Goal: Task Accomplishment & Management: Complete application form

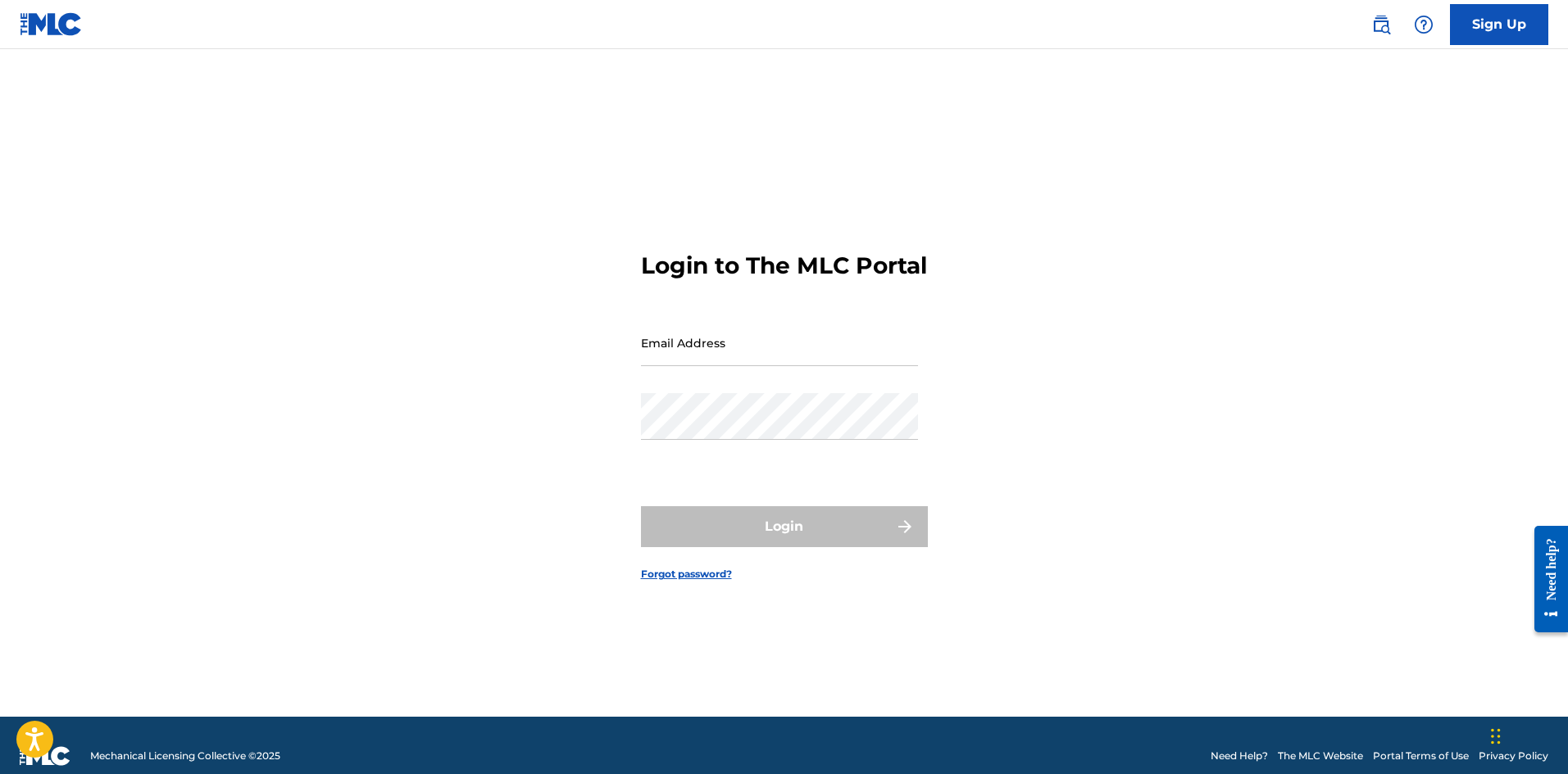
click at [833, 389] on div "Email Address" at bounding box center [779, 356] width 277 height 74
click at [833, 366] on input "Email Address" at bounding box center [779, 343] width 277 height 47
type input "[EMAIL_ADDRESS][DOMAIN_NAME]"
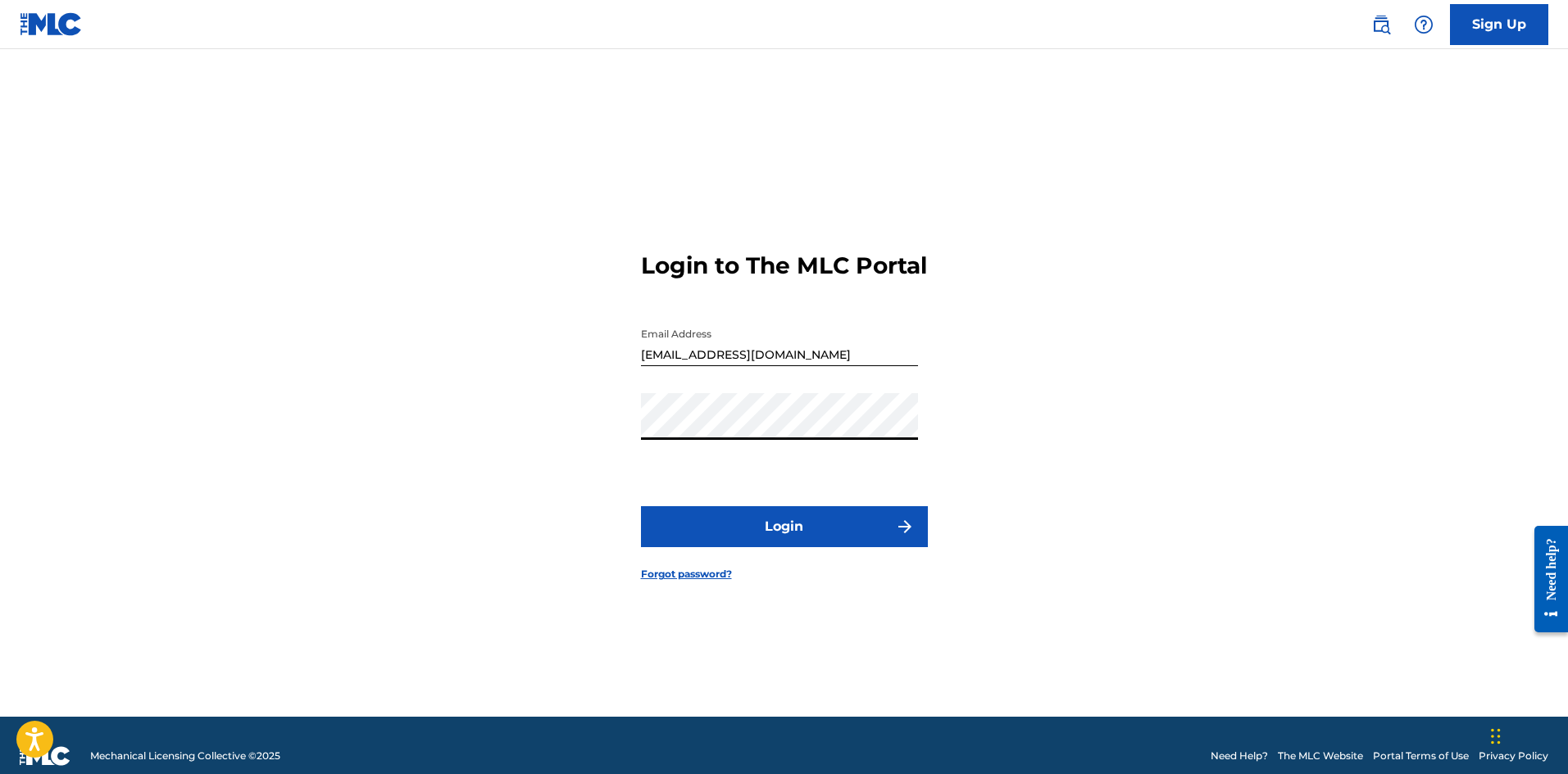
click at [785, 545] on button "Login" at bounding box center [784, 527] width 287 height 41
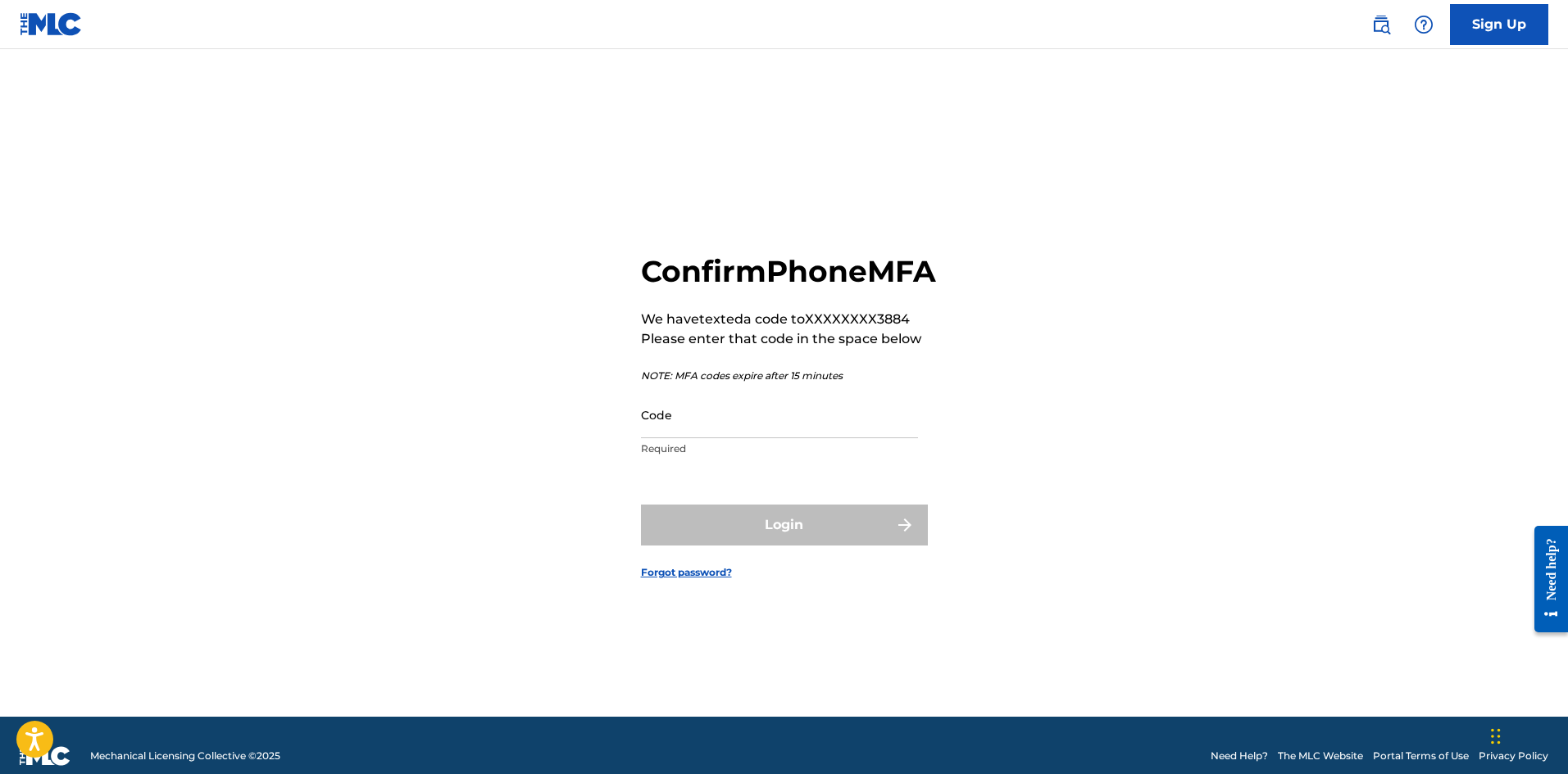
click at [809, 439] on input "Code" at bounding box center [779, 414] width 277 height 47
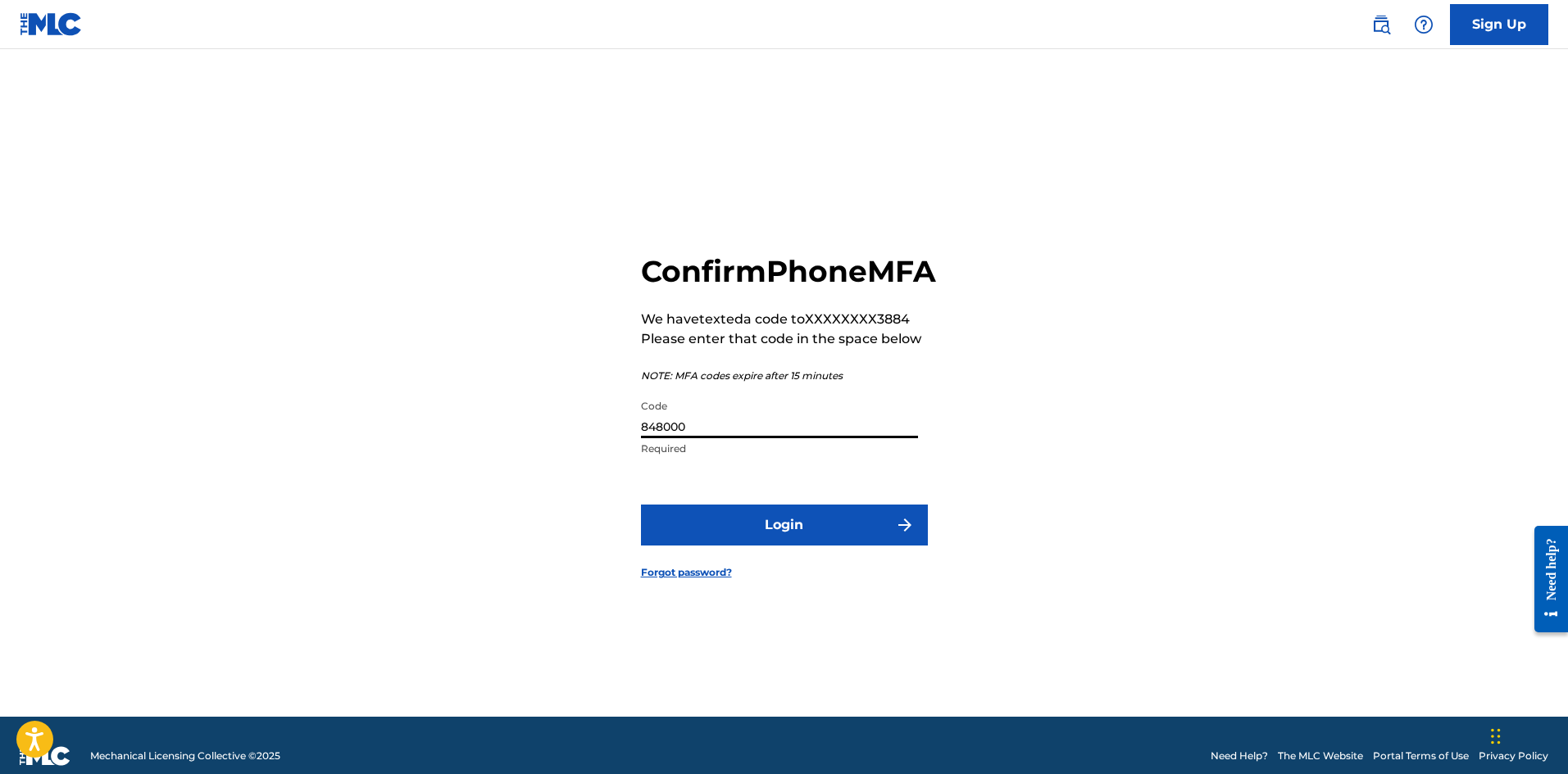
type input "848000"
click at [641, 505] on button "Login" at bounding box center [784, 525] width 287 height 41
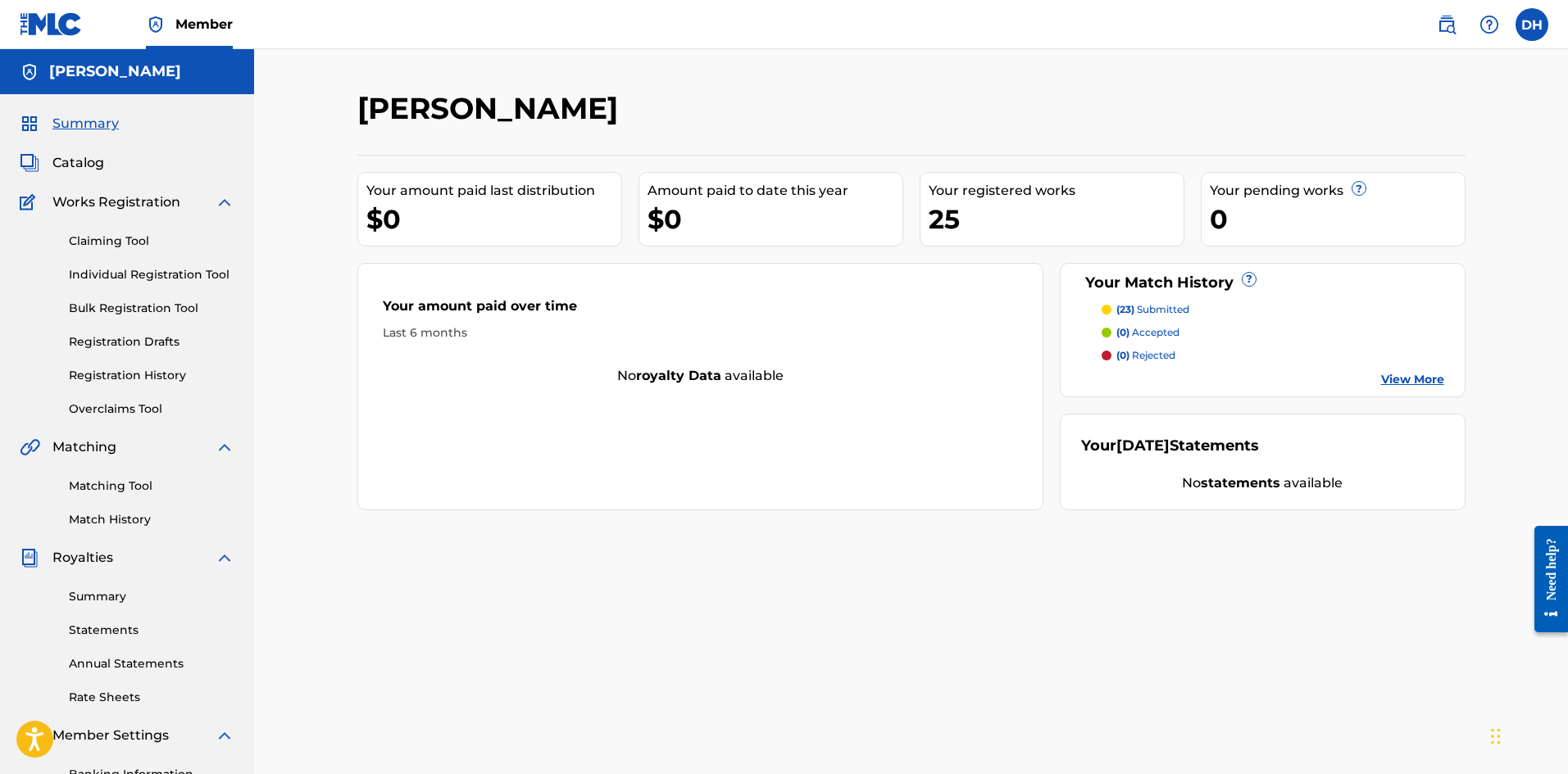
click at [126, 238] on link "Claiming Tool" at bounding box center [152, 241] width 166 height 17
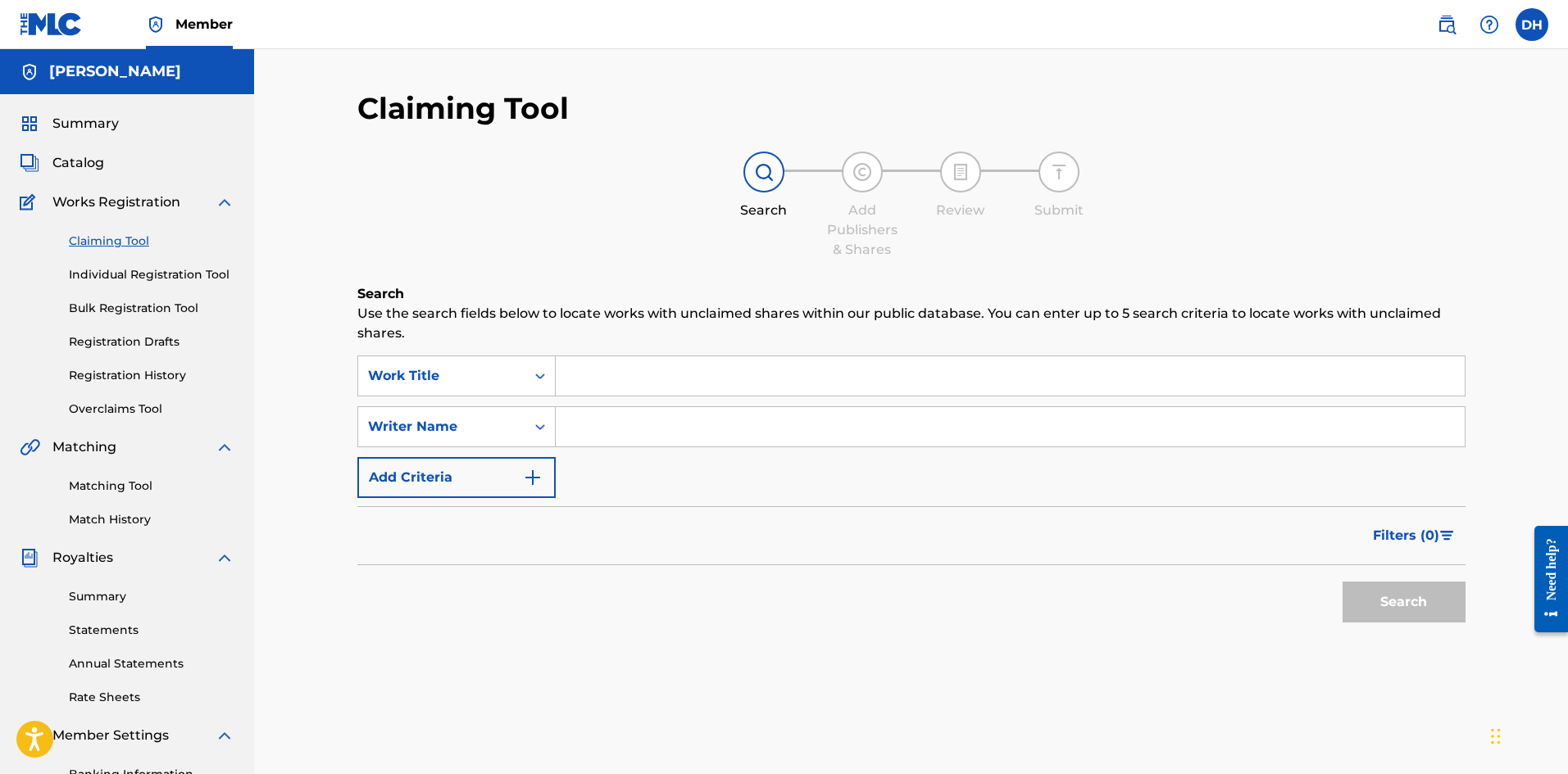
click at [691, 357] on input "Search Form" at bounding box center [1010, 376] width 909 height 39
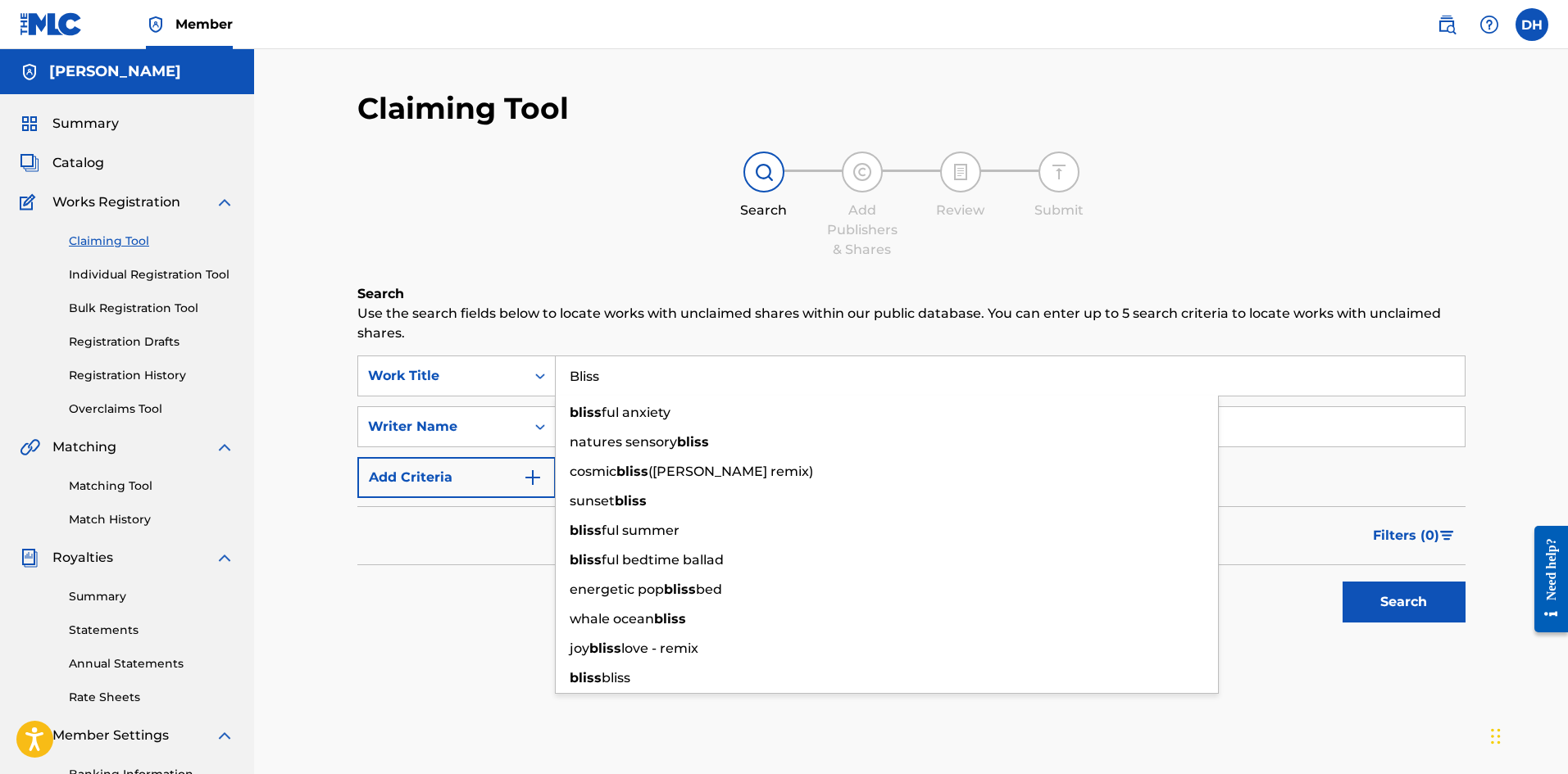
type input "Bliss"
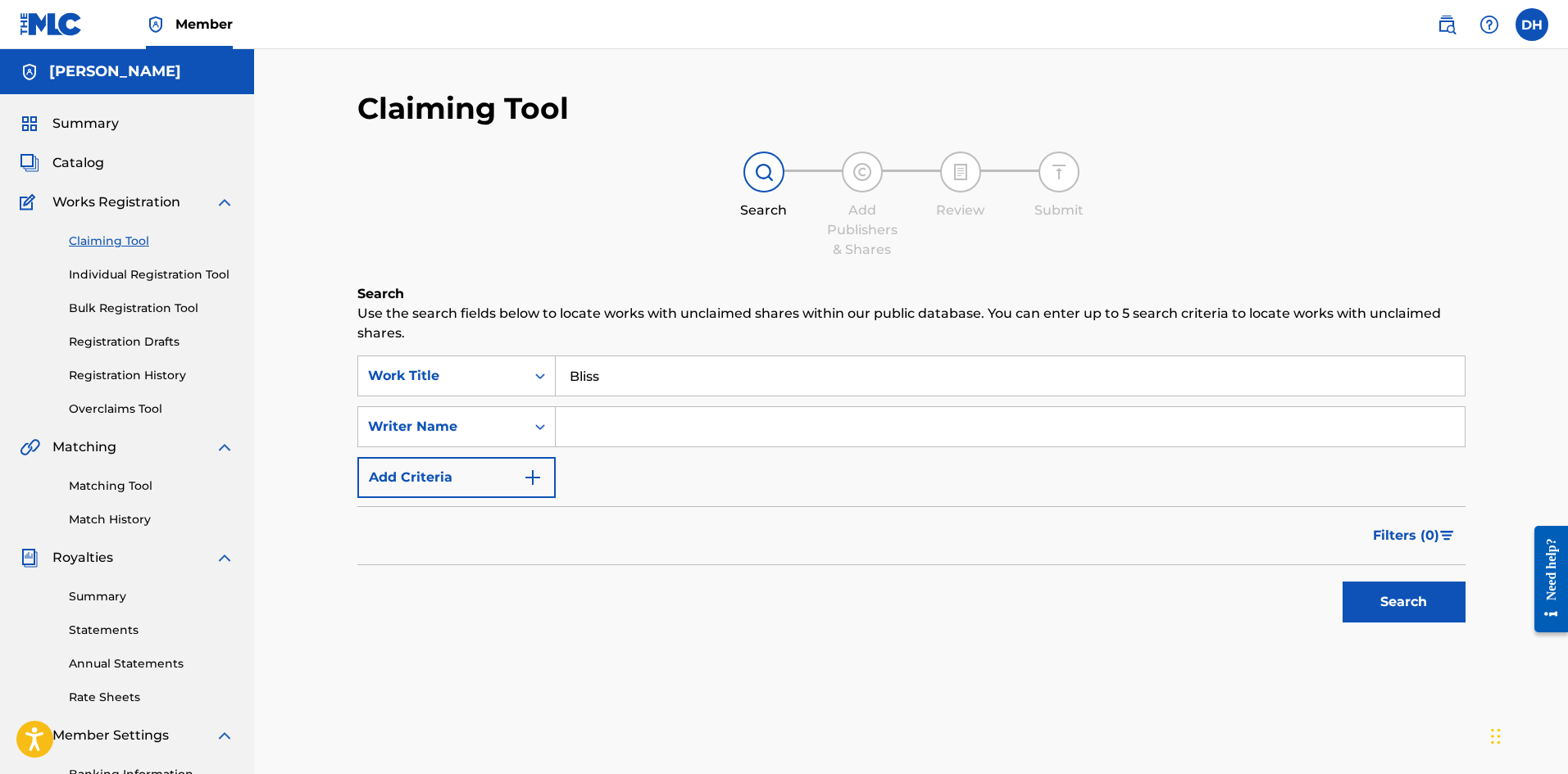
click at [664, 436] on input "Search Form" at bounding box center [1010, 427] width 909 height 39
type input "[PERSON_NAME]"
click at [1425, 608] on button "Search" at bounding box center [1404, 603] width 123 height 41
click at [130, 277] on link "Individual Registration Tool" at bounding box center [152, 275] width 166 height 17
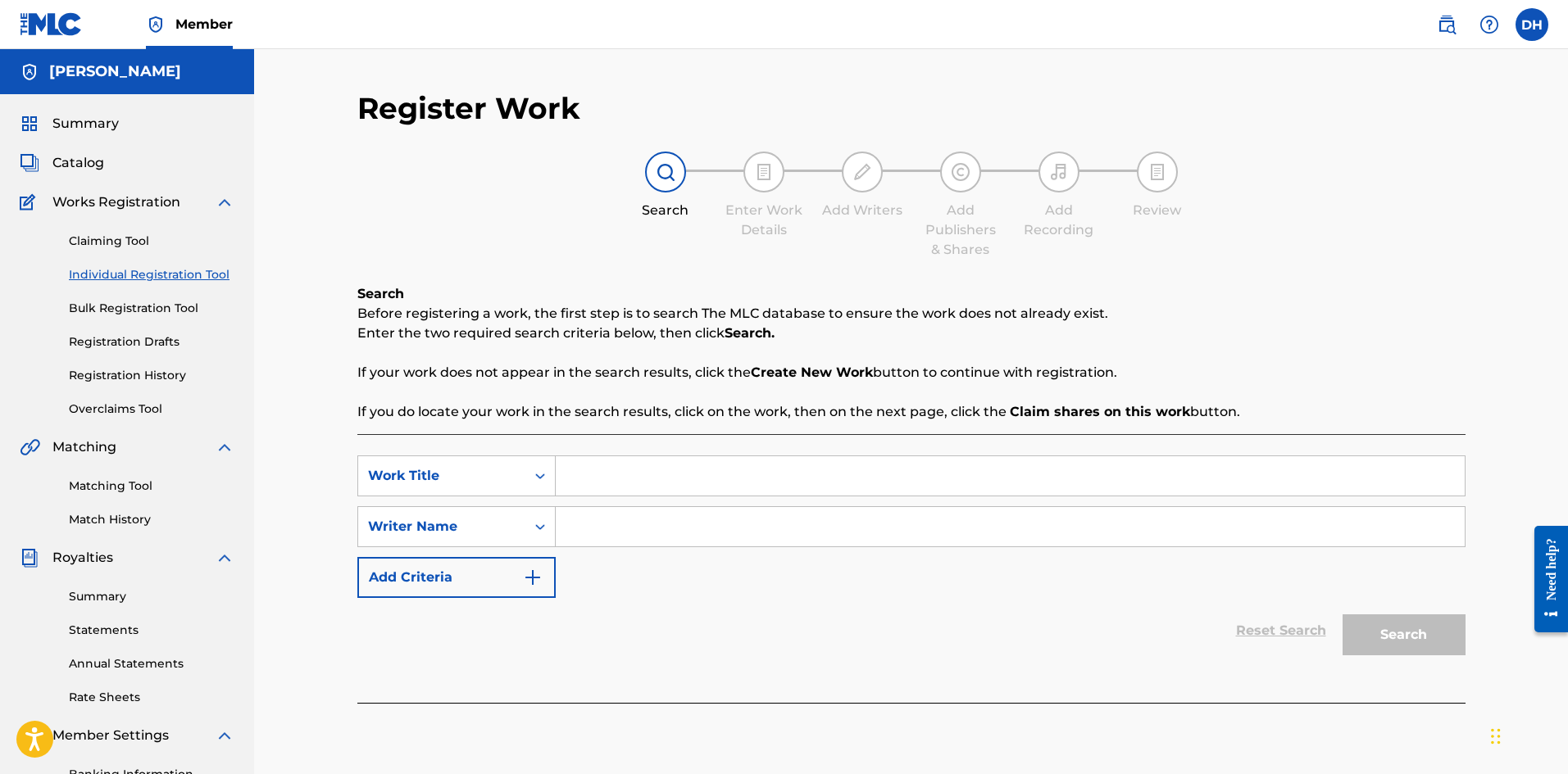
click at [650, 470] on input "Search Form" at bounding box center [1010, 476] width 909 height 39
type input "Bliss"
type input "[PERSON_NAME]"
click at [1343, 615] on button "Search" at bounding box center [1404, 635] width 123 height 41
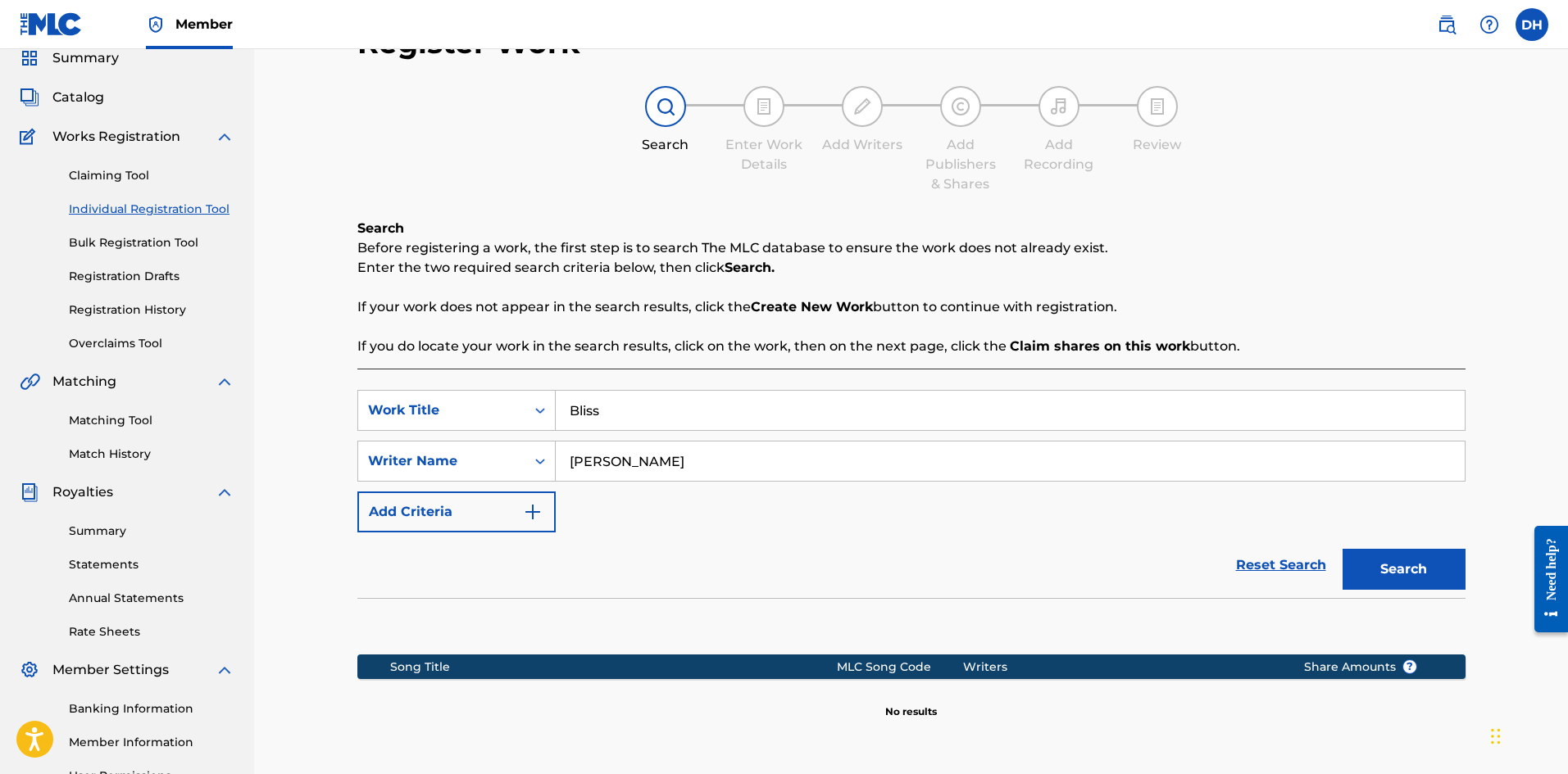
scroll to position [241, 0]
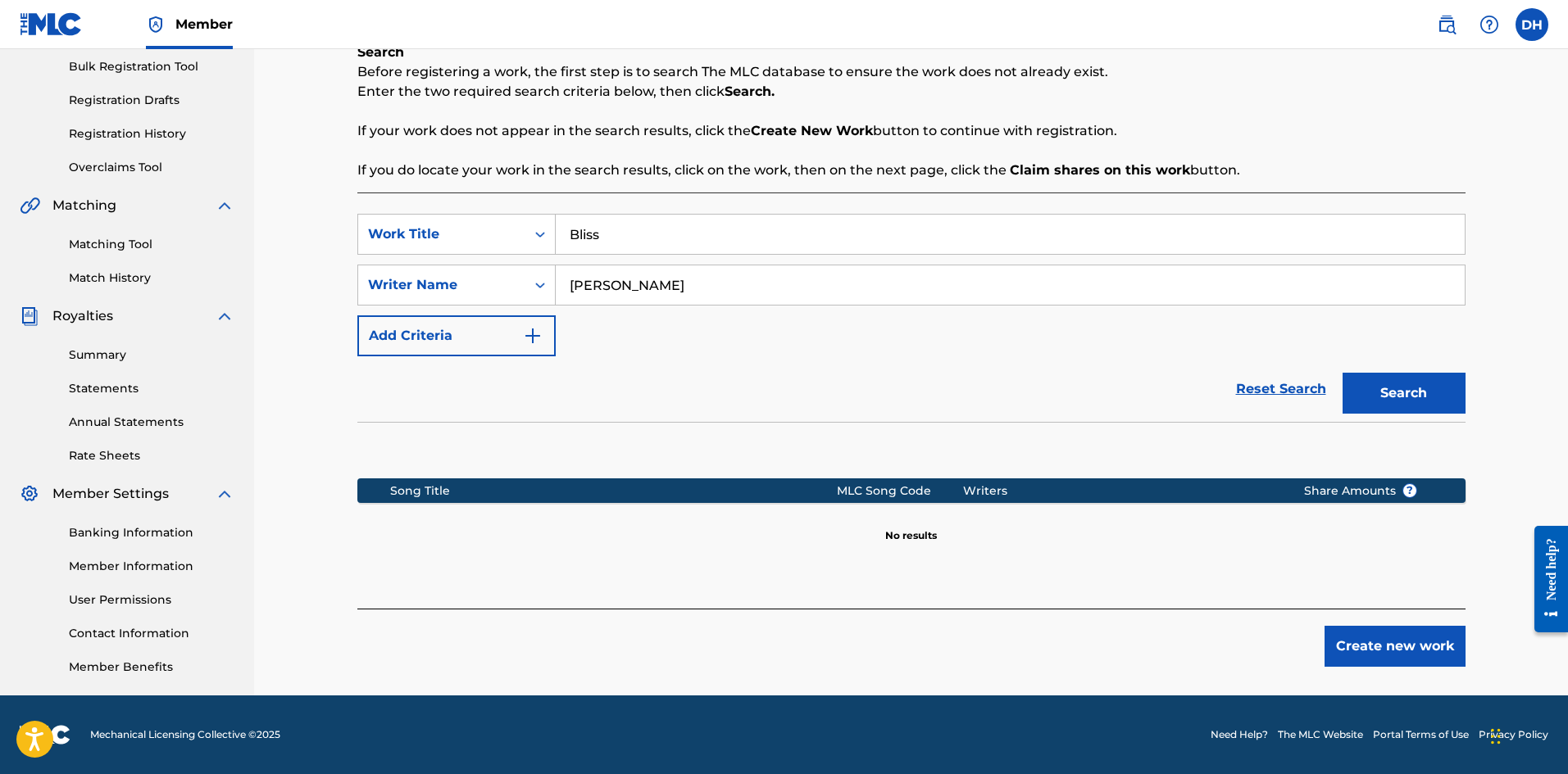
click at [1385, 646] on button "Create new work" at bounding box center [1395, 646] width 141 height 41
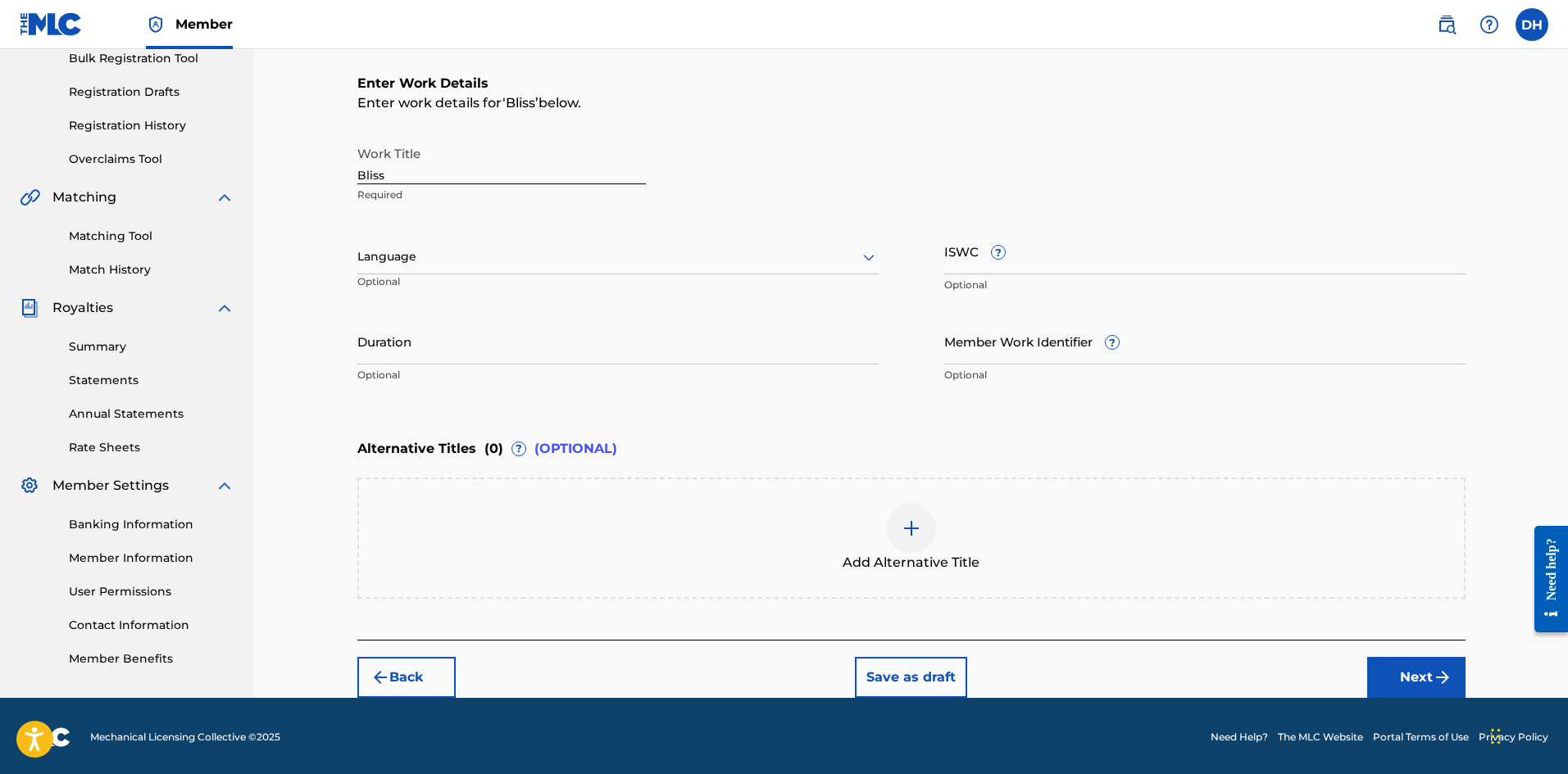
scroll to position [252, 0]
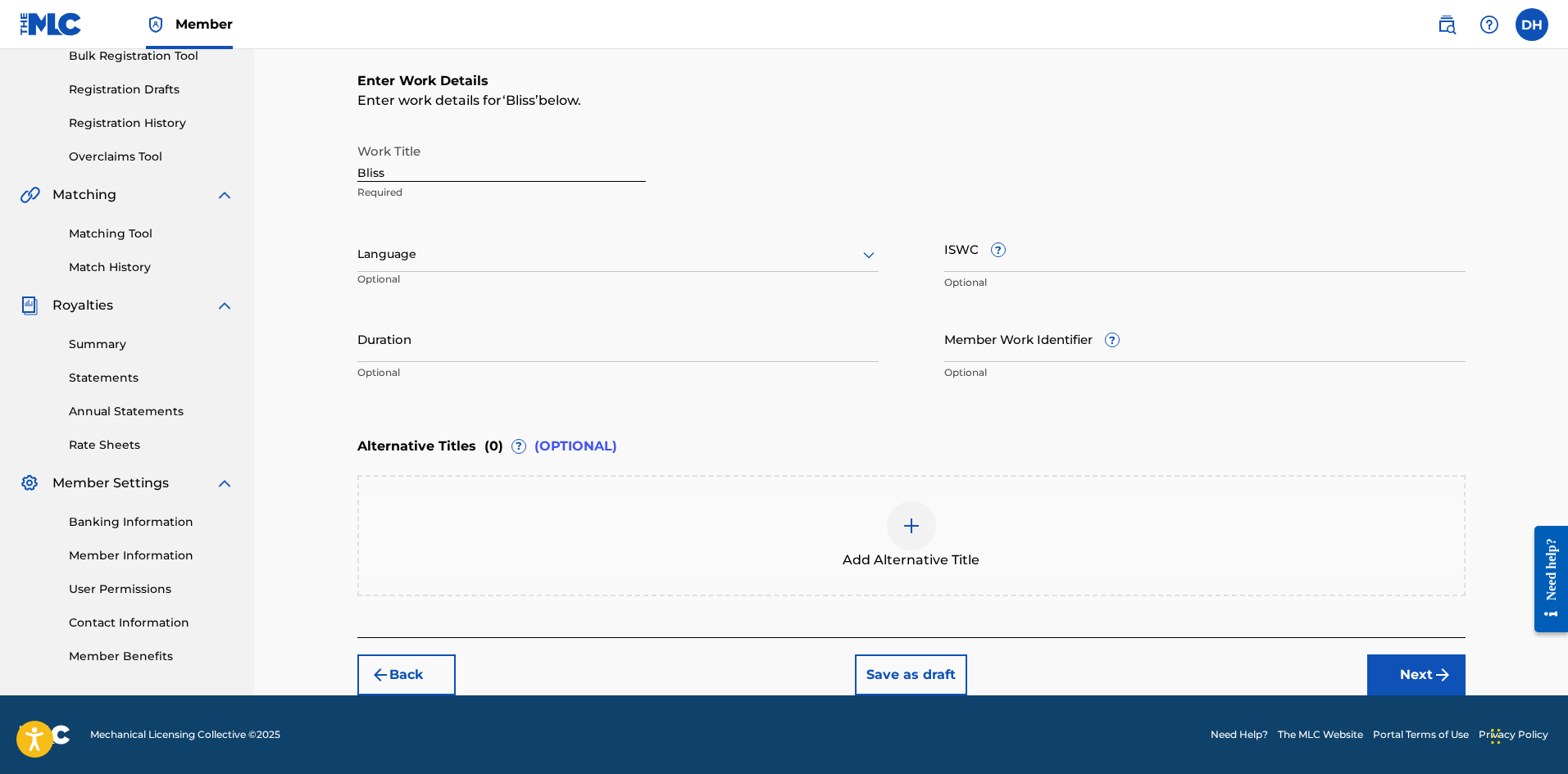
click at [636, 258] on div at bounding box center [618, 254] width 521 height 20
click at [759, 201] on div "Work Title Bliss Required" at bounding box center [911, 171] width 1108 height 74
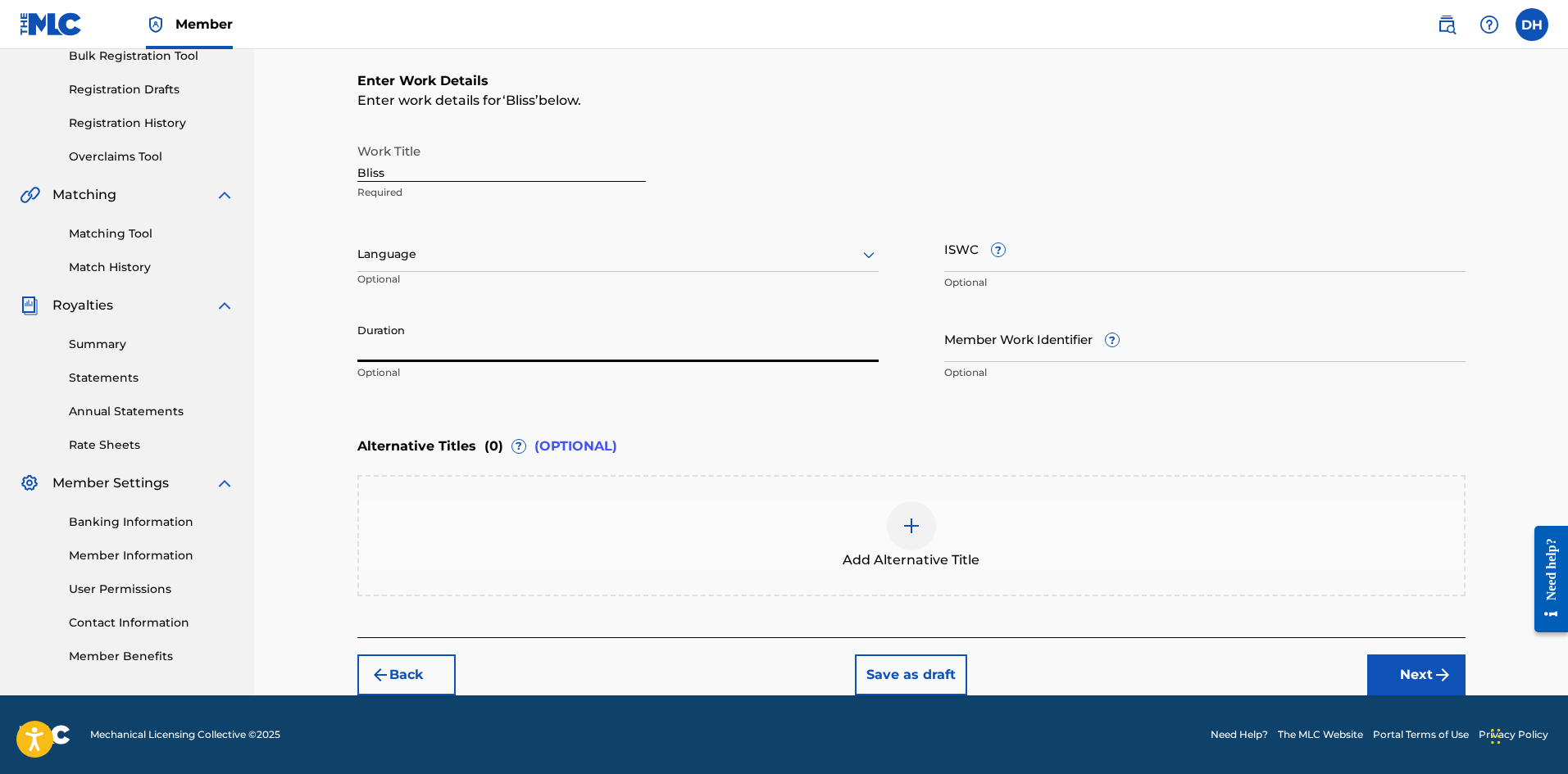
click at [442, 342] on input "Duration" at bounding box center [618, 339] width 521 height 47
type input "04:58"
click at [1393, 671] on button "Next" at bounding box center [1416, 675] width 99 height 41
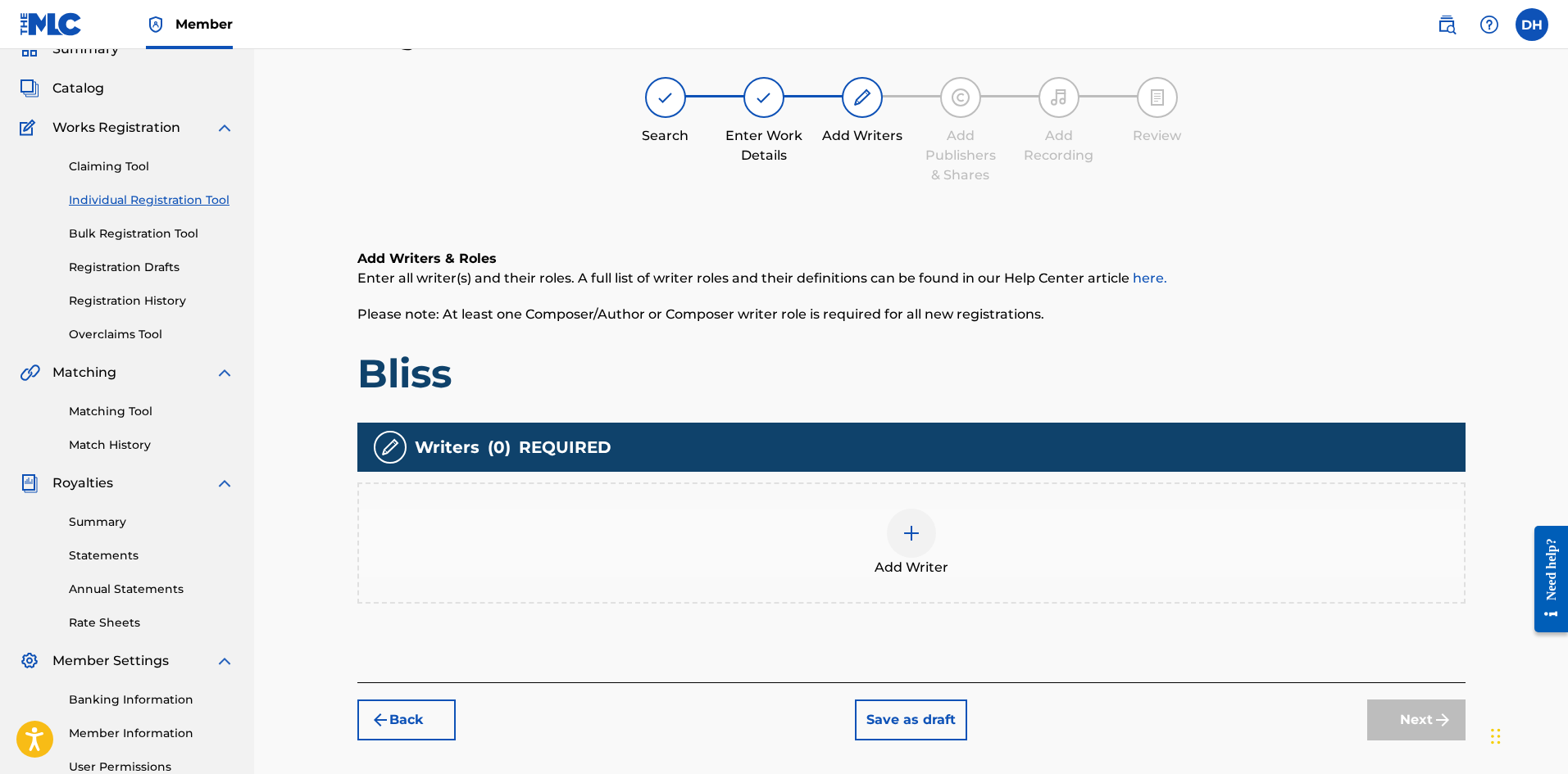
scroll to position [74, 0]
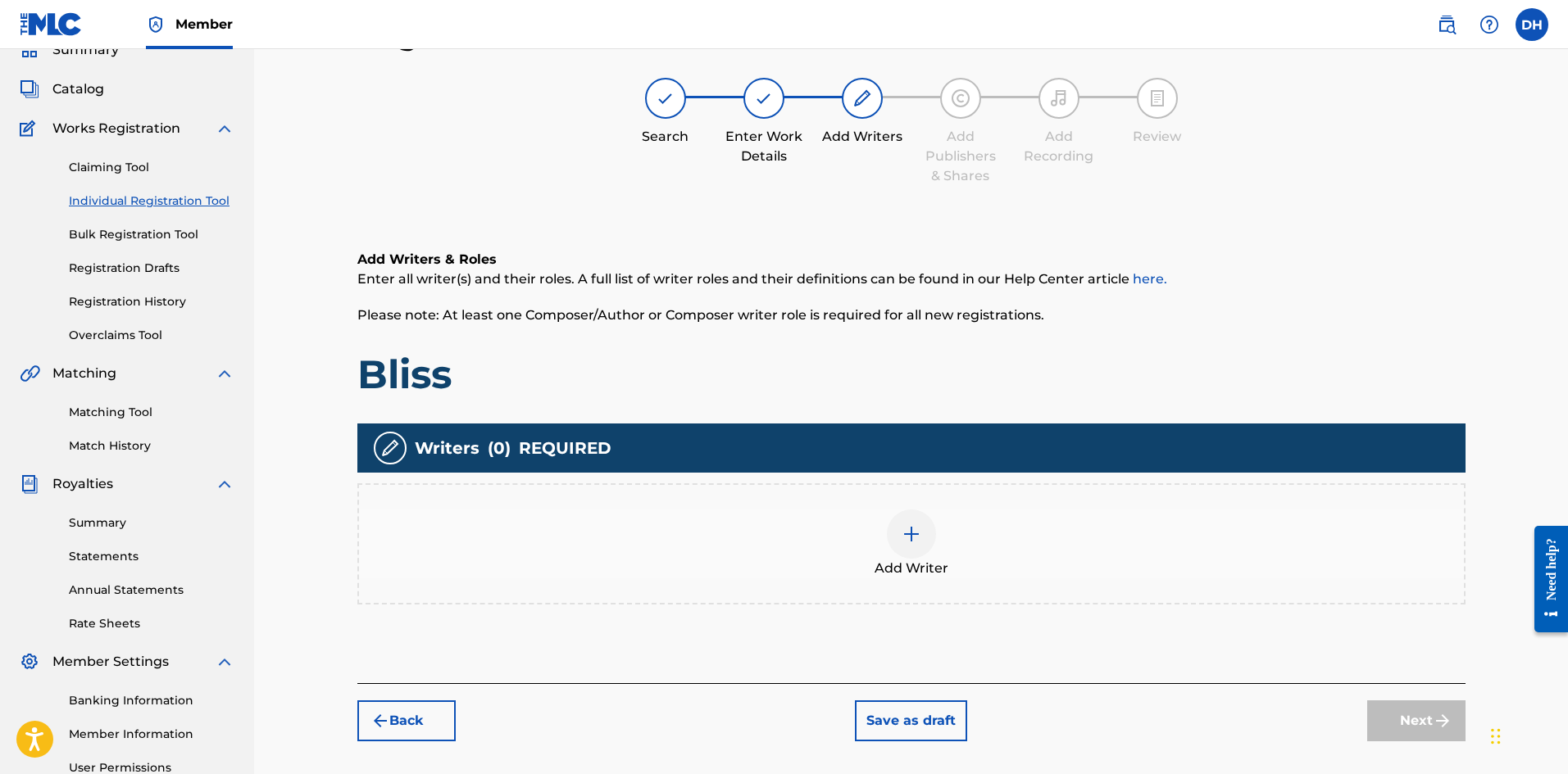
click at [884, 548] on div "Add Writer" at bounding box center [911, 544] width 1105 height 69
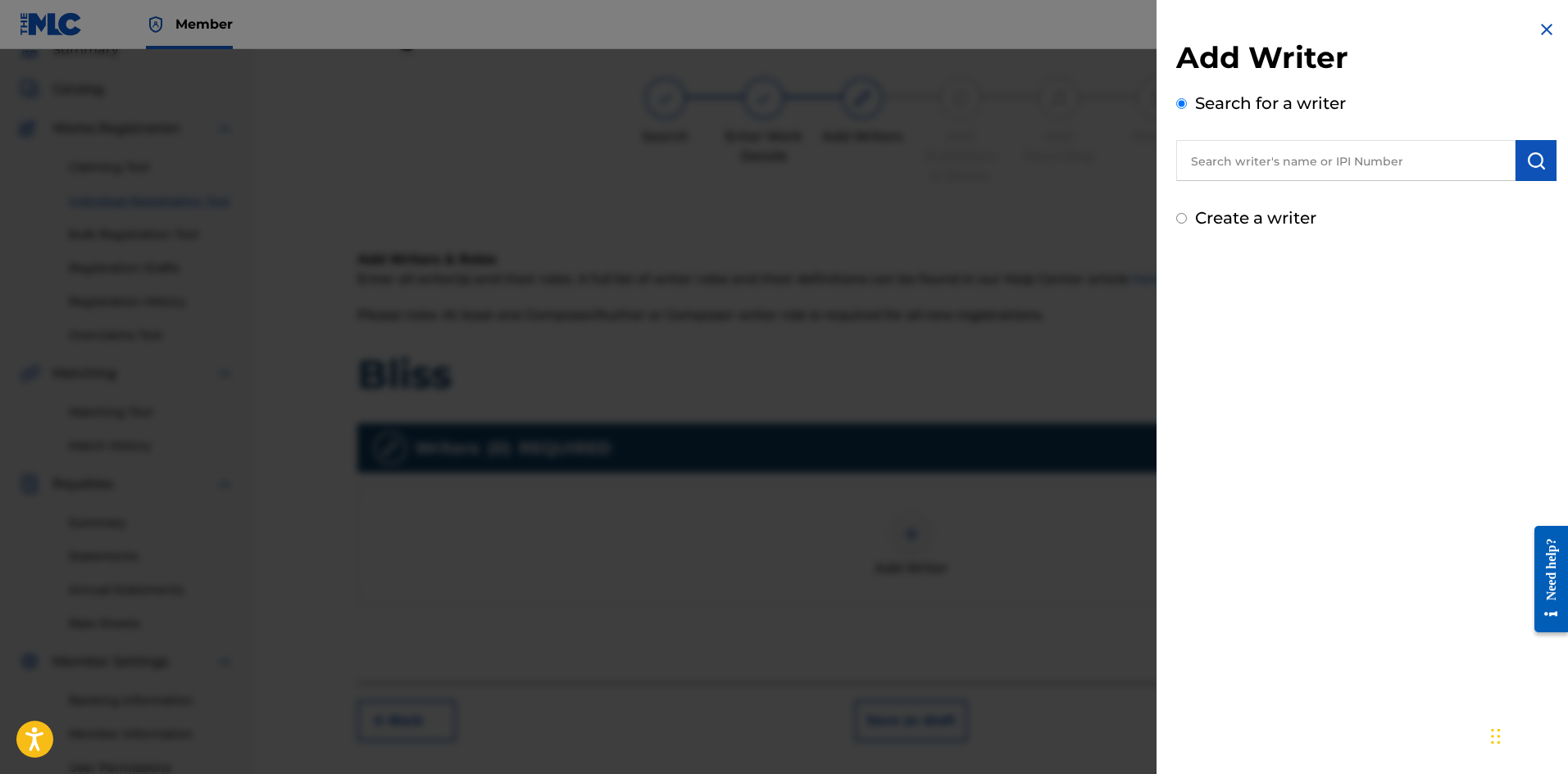
click at [1229, 170] on input "text" at bounding box center [1345, 160] width 339 height 41
click at [1249, 193] on strong "[PERSON_NAME]" at bounding box center [1301, 197] width 117 height 16
type input "[PERSON_NAME]"
click at [1536, 163] on img "submit" at bounding box center [1535, 160] width 20 height 20
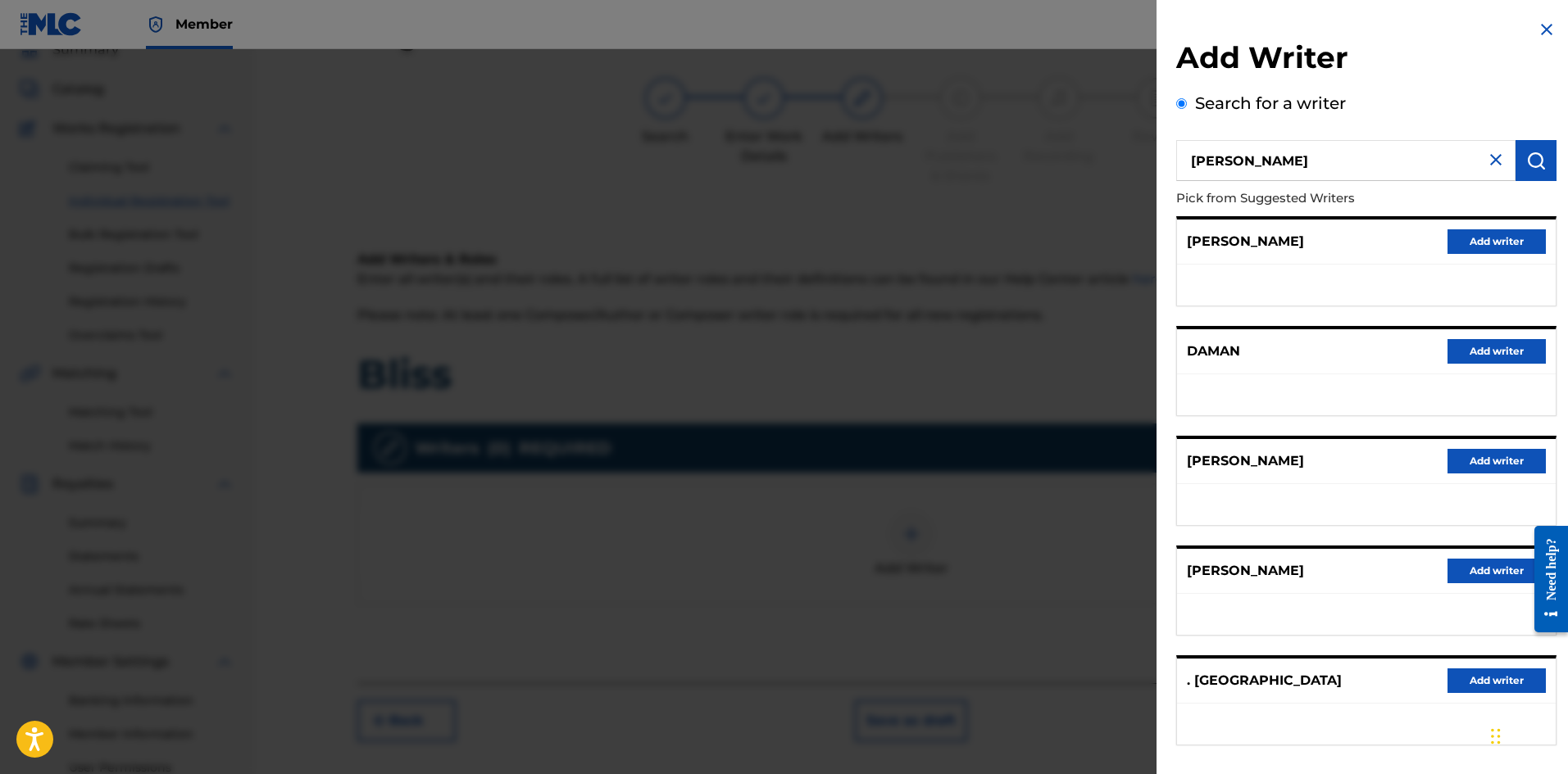
click at [1482, 462] on button "Add writer" at bounding box center [1496, 461] width 99 height 24
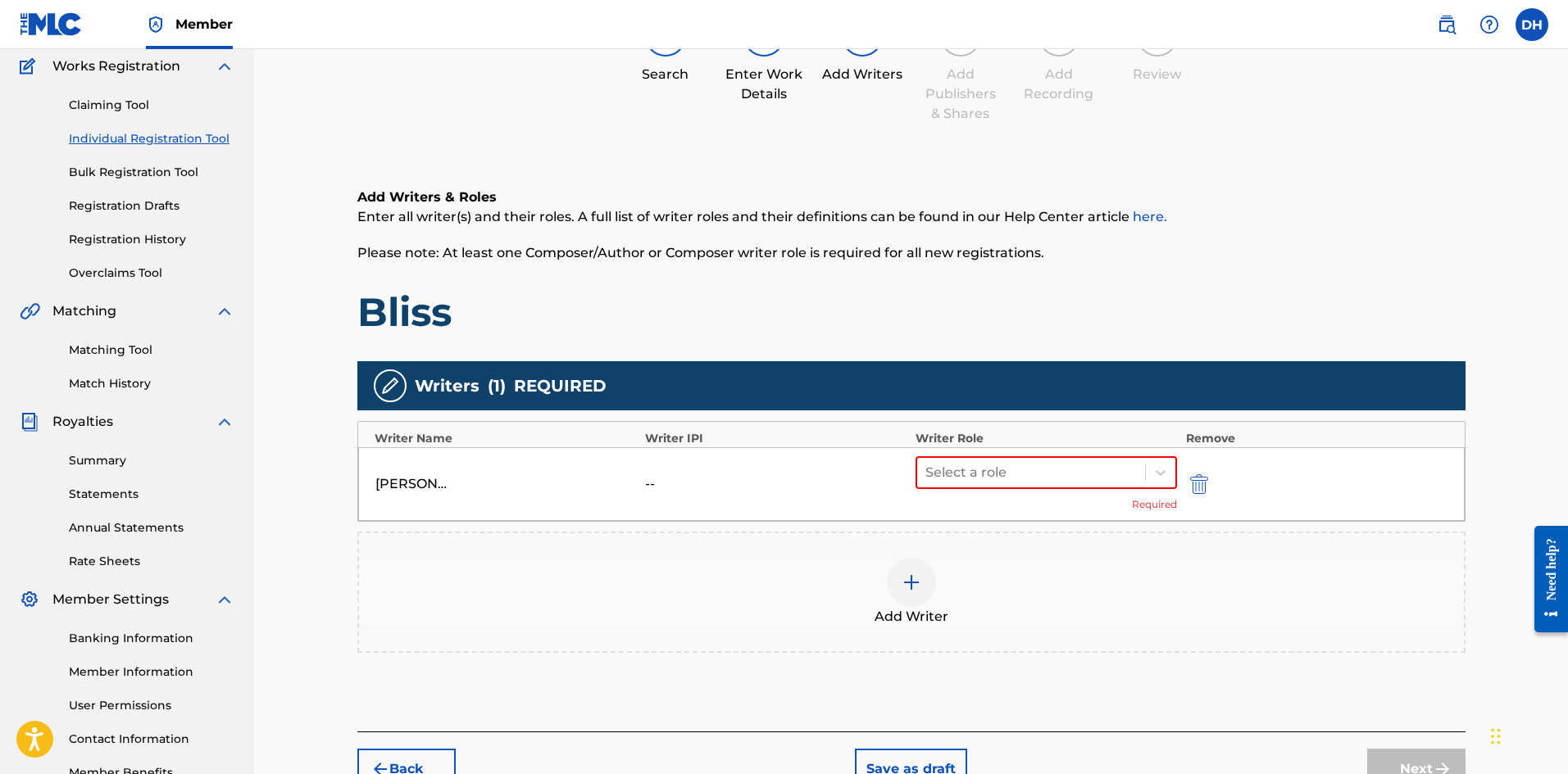
scroll to position [238, 0]
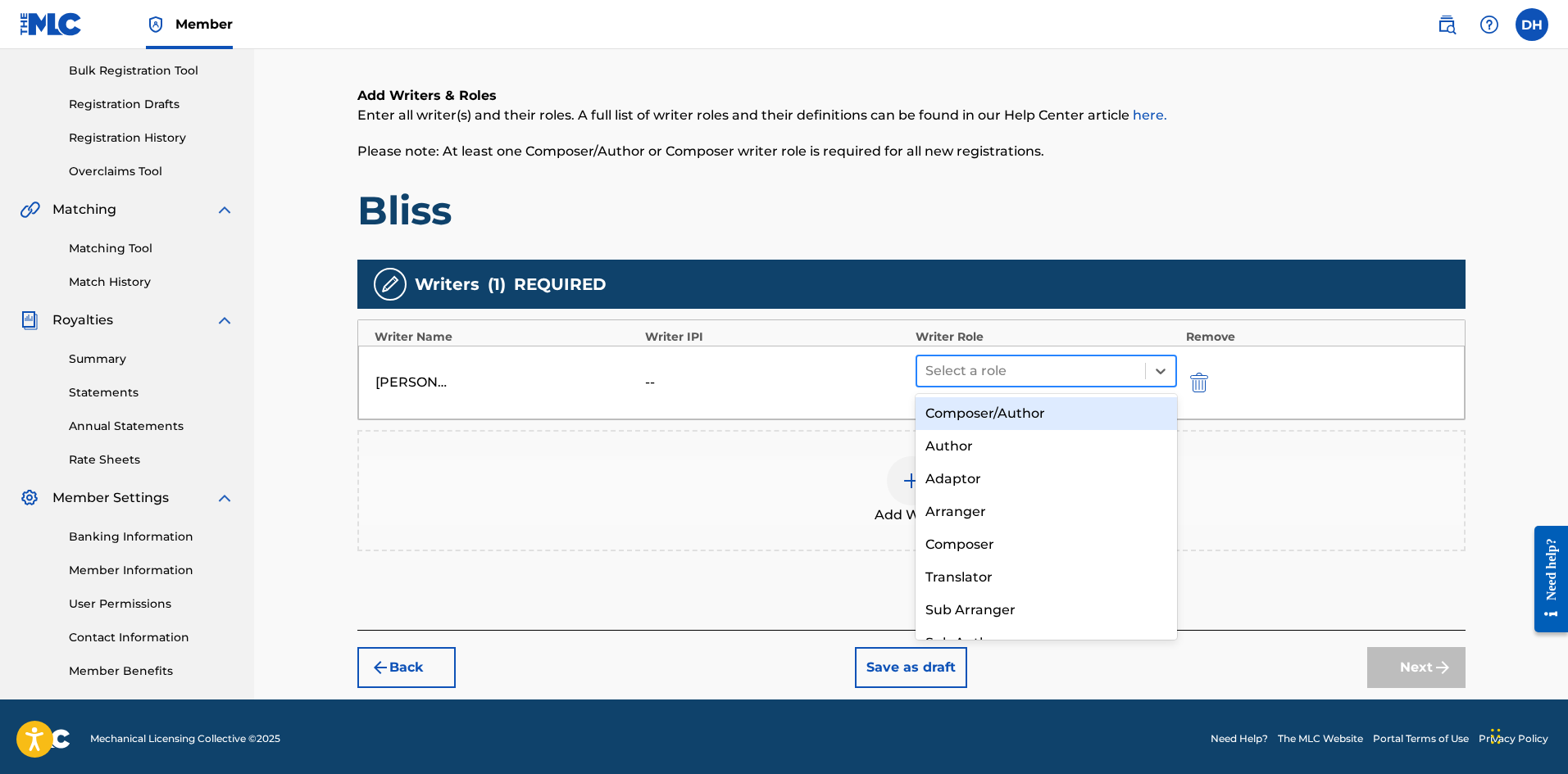
click at [1056, 371] on div at bounding box center [1031, 371] width 212 height 23
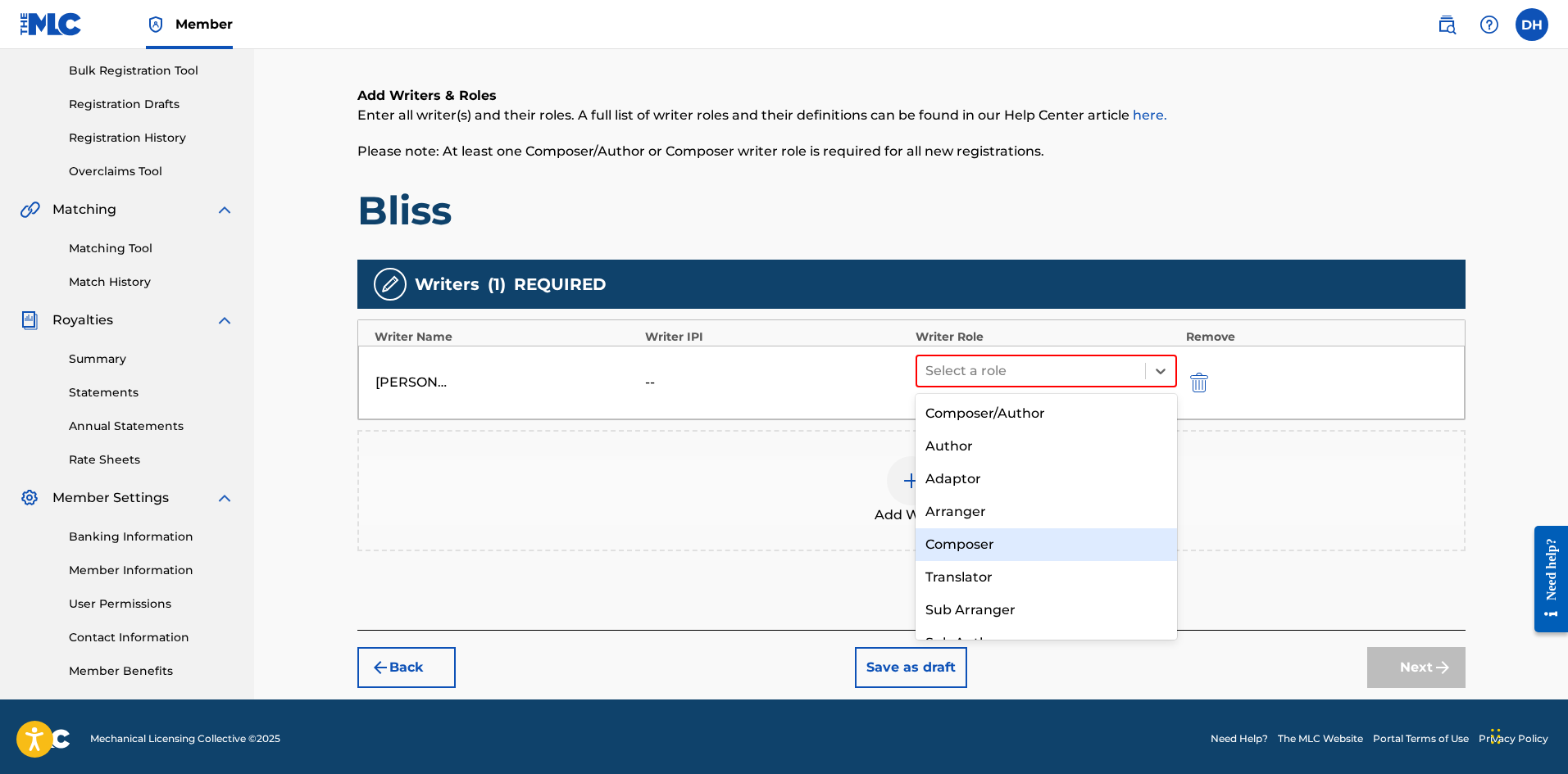
click at [1012, 538] on div "Composer" at bounding box center [1046, 544] width 262 height 33
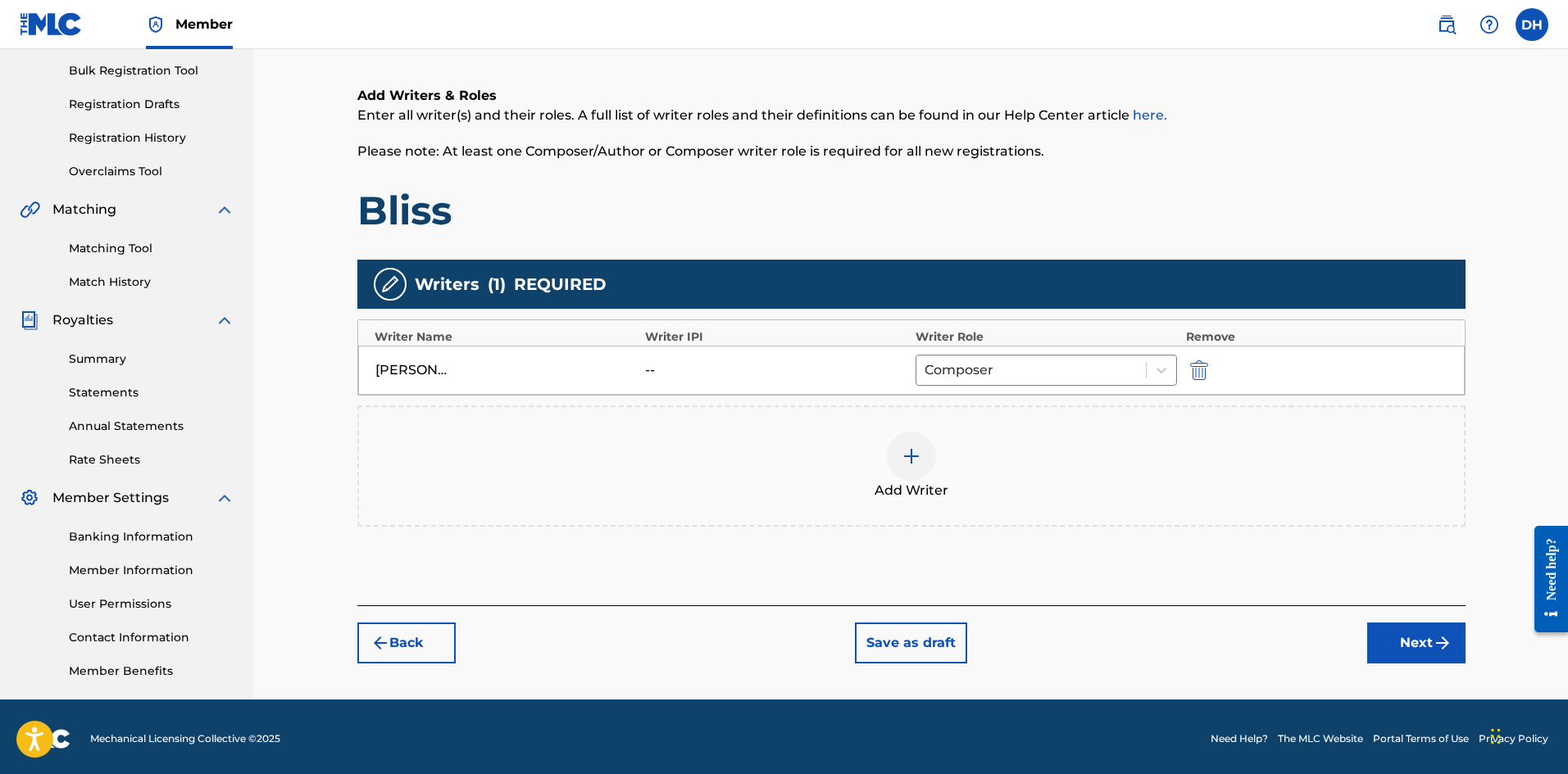
click at [1423, 638] on button "Next" at bounding box center [1416, 644] width 99 height 41
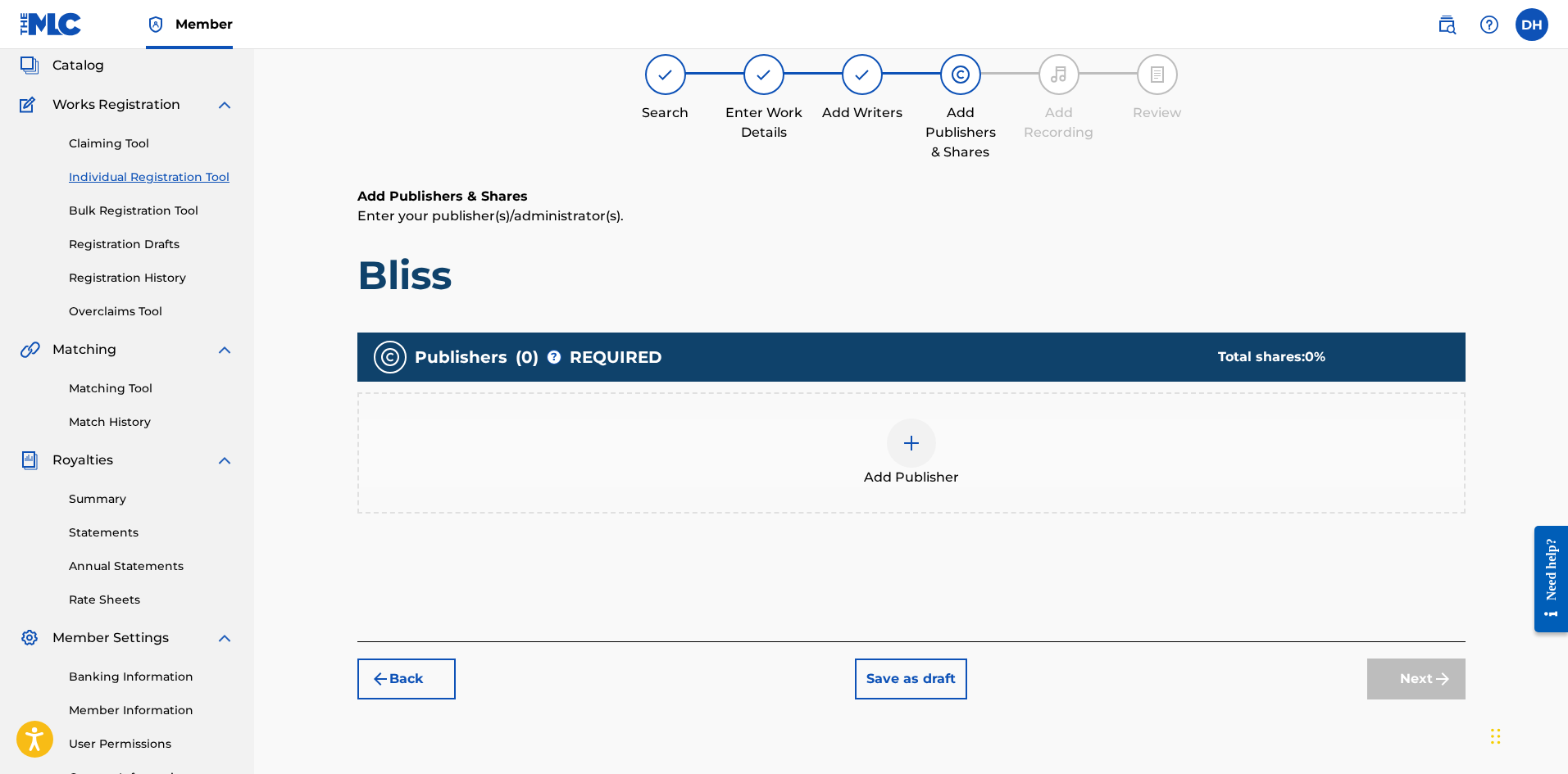
scroll to position [74, 0]
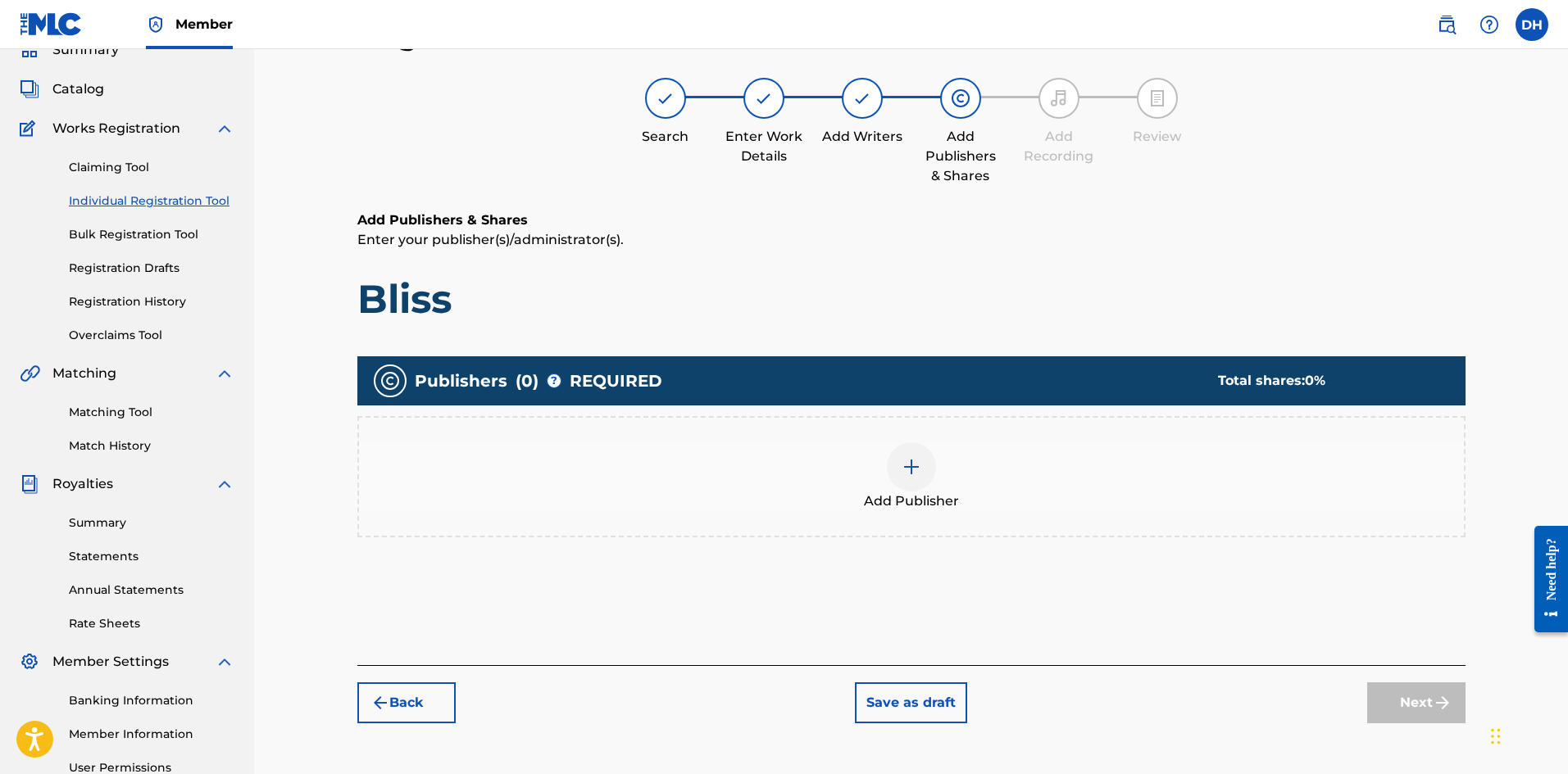
click at [930, 473] on div at bounding box center [911, 467] width 49 height 49
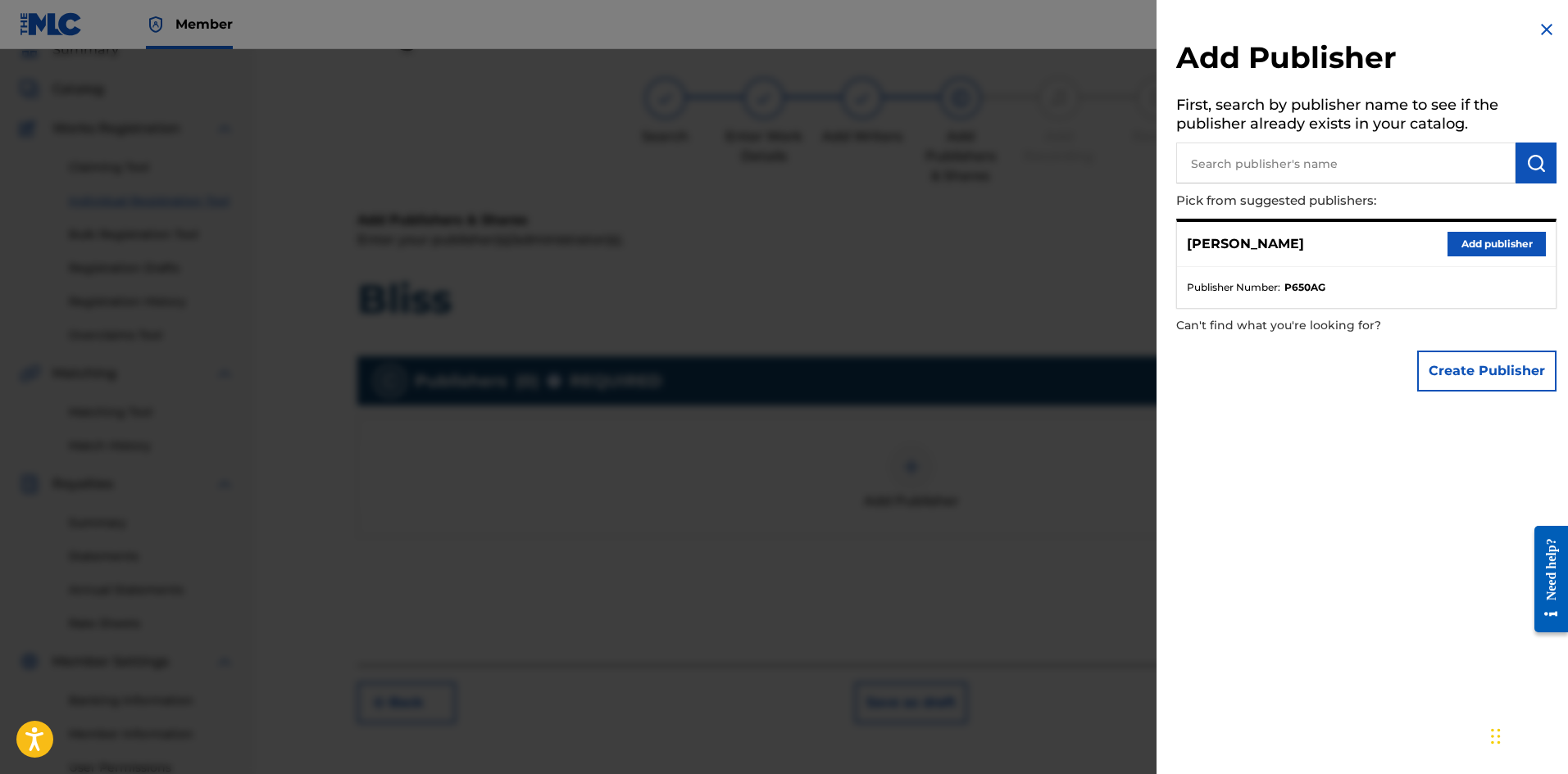
click at [1482, 241] on button "Add publisher" at bounding box center [1496, 244] width 99 height 24
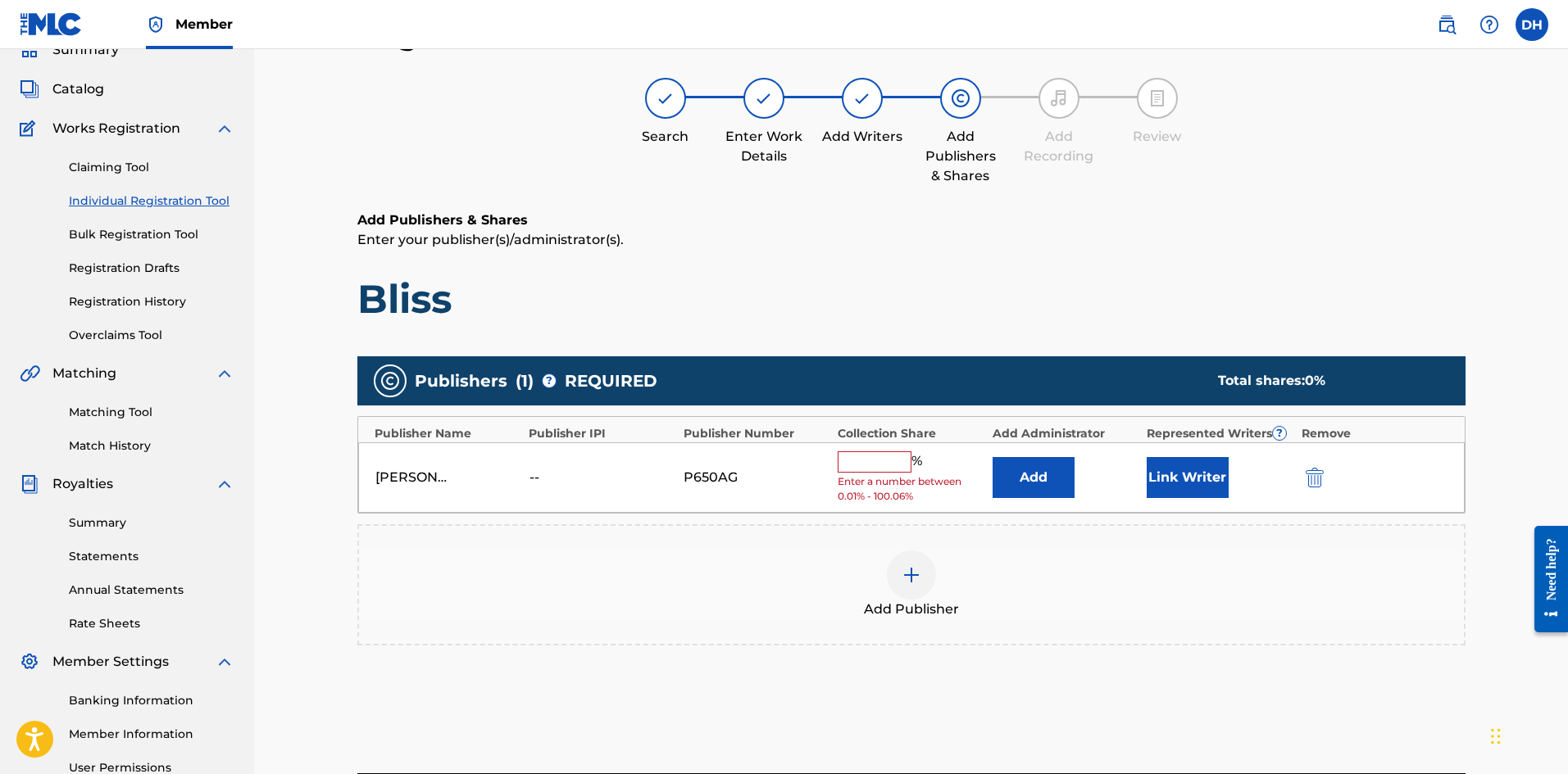
click at [857, 446] on div "[PERSON_NAME] -- P650AG % Enter a number between 0.01% - 100.06% Add Link Writer" at bounding box center [911, 478] width 1107 height 72
click at [856, 468] on input "text" at bounding box center [874, 462] width 74 height 21
type input "100"
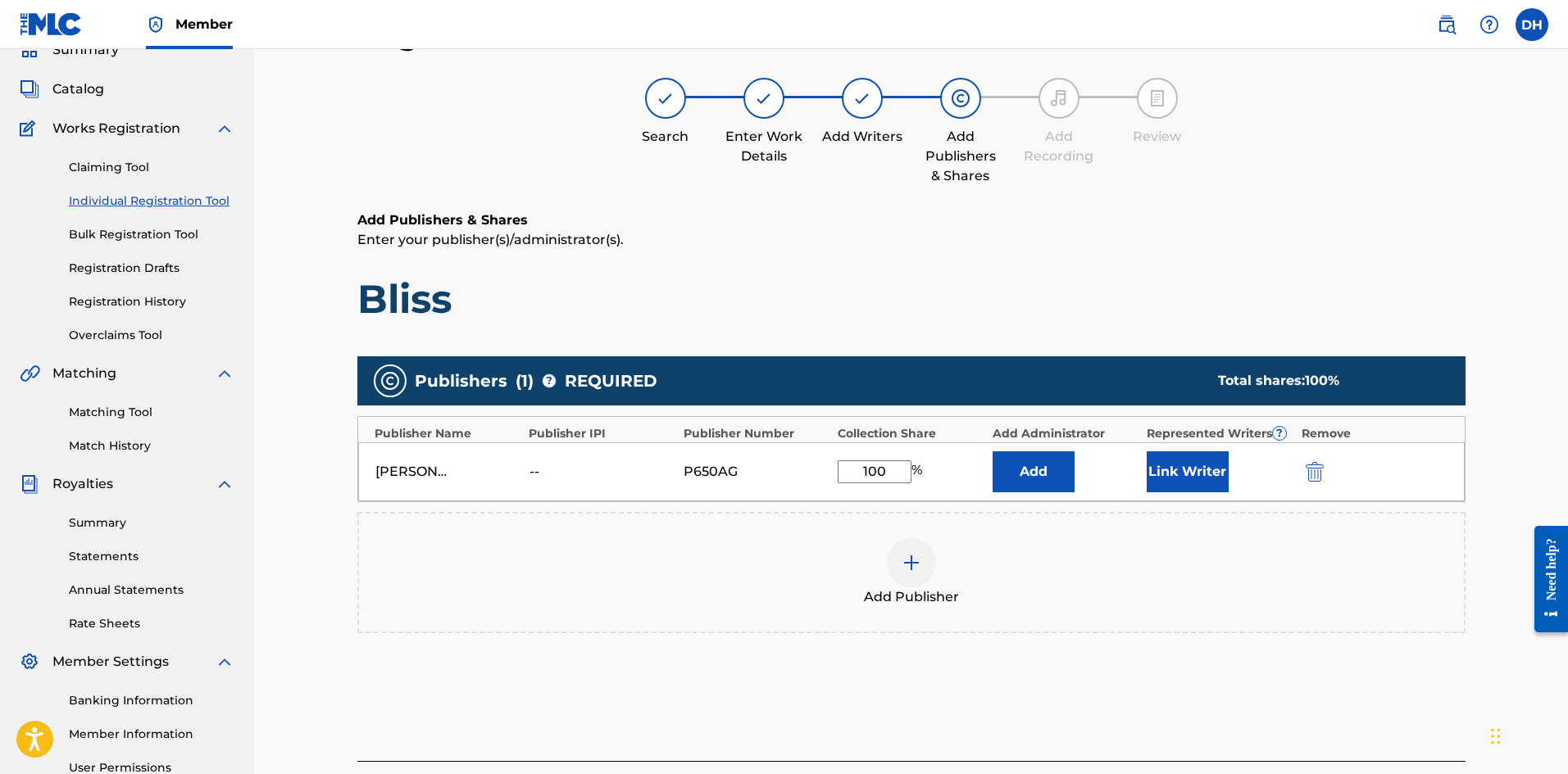
click at [1205, 467] on button "Link Writer" at bounding box center [1188, 472] width 82 height 41
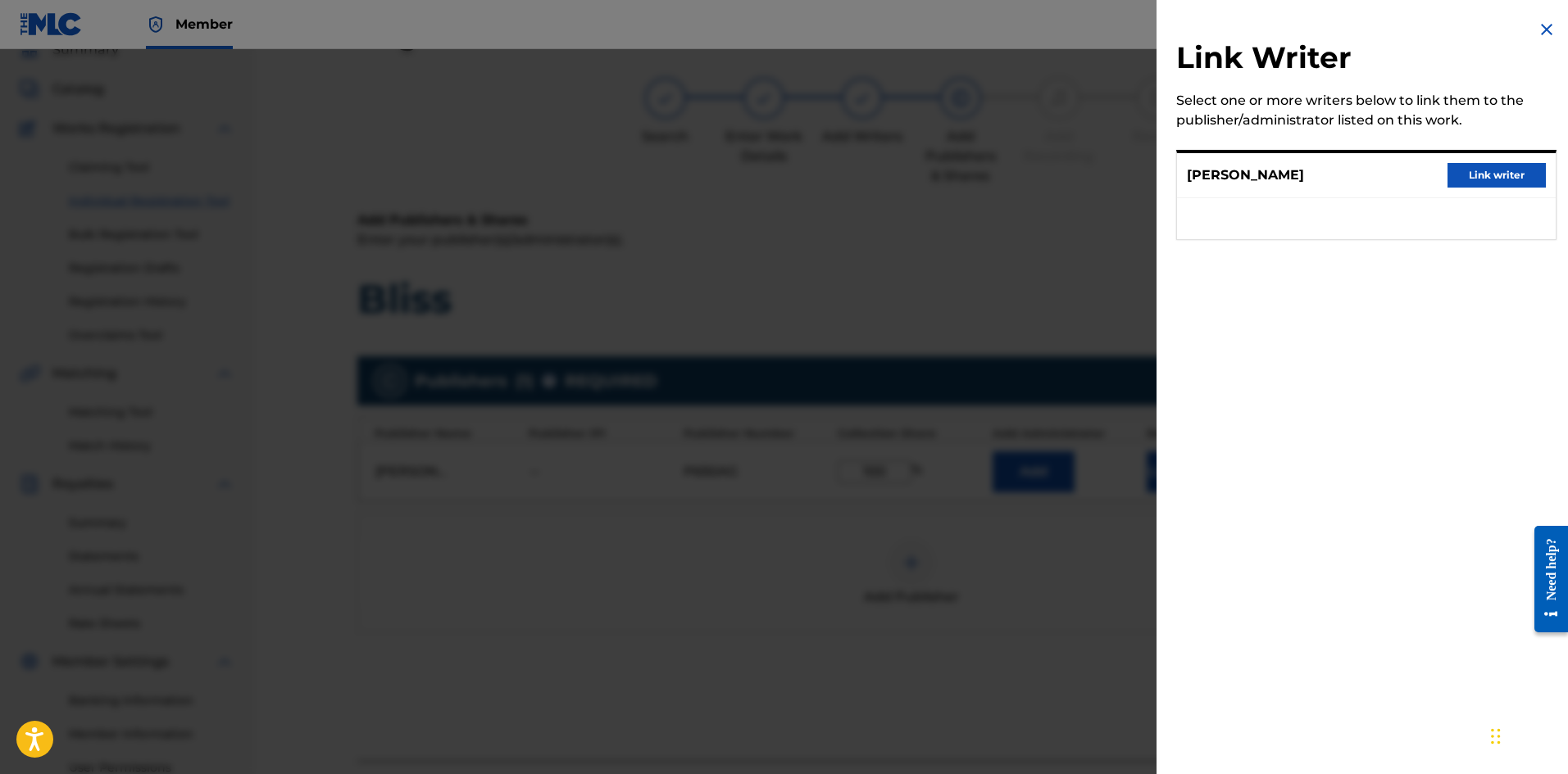
click at [1499, 172] on button "Link writer" at bounding box center [1496, 175] width 99 height 24
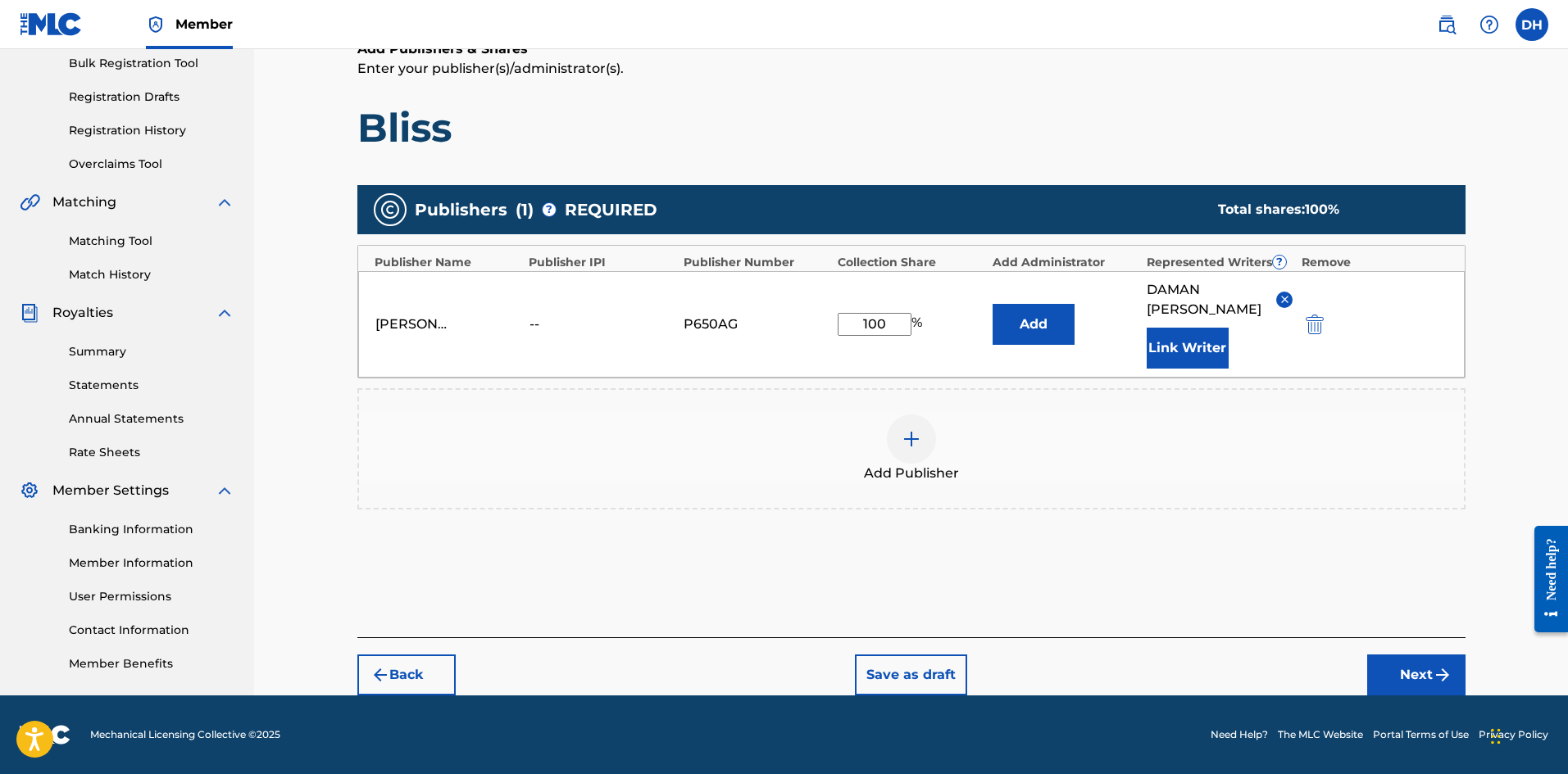
click at [1409, 673] on button "Next" at bounding box center [1416, 675] width 99 height 41
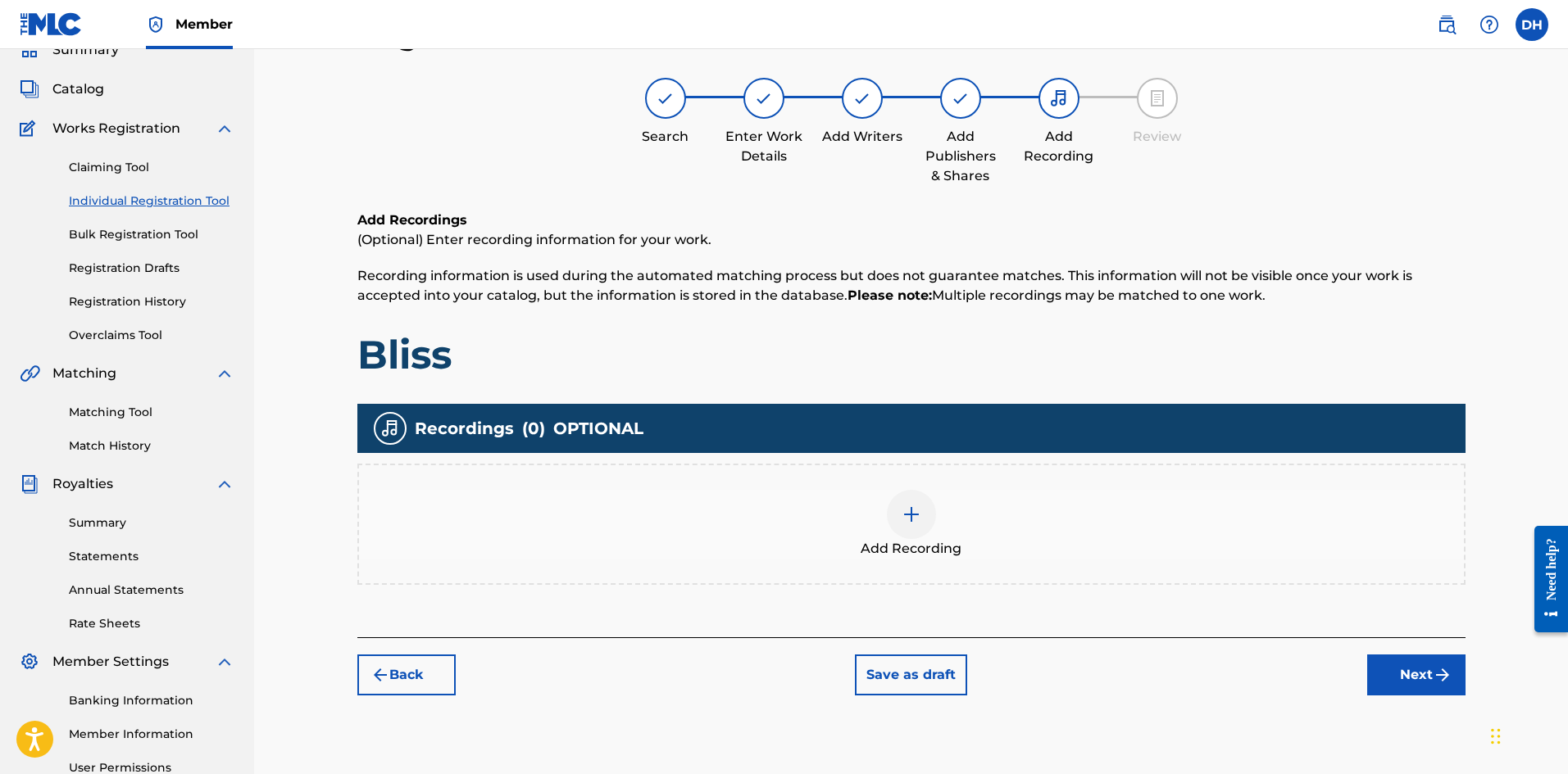
click at [908, 523] on img at bounding box center [911, 514] width 20 height 20
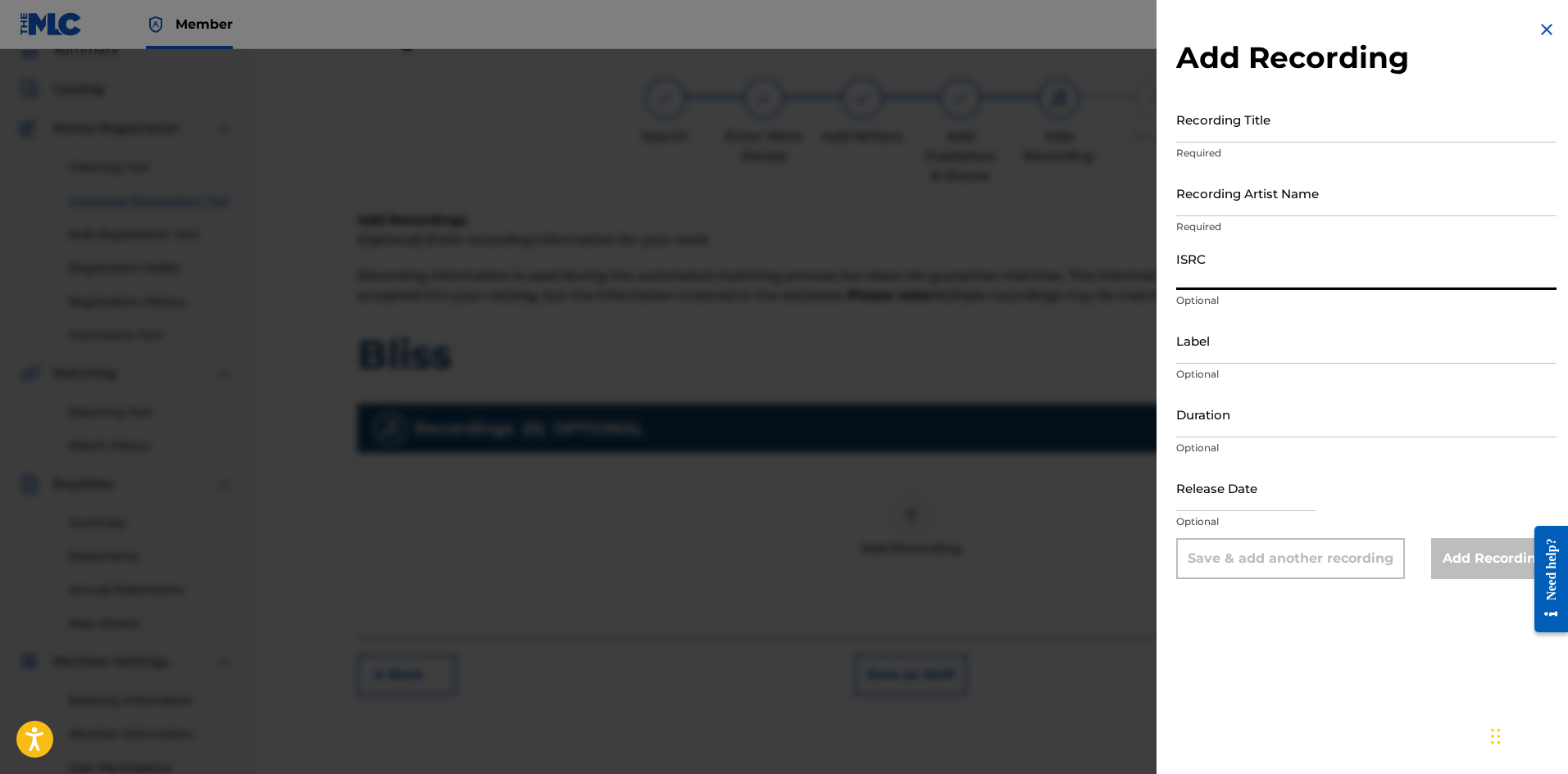
paste input "usl4q2563325"
type input "usl4q2563325"
click at [1240, 130] on input "Recording Title" at bounding box center [1366, 119] width 380 height 47
type input "Bliss"
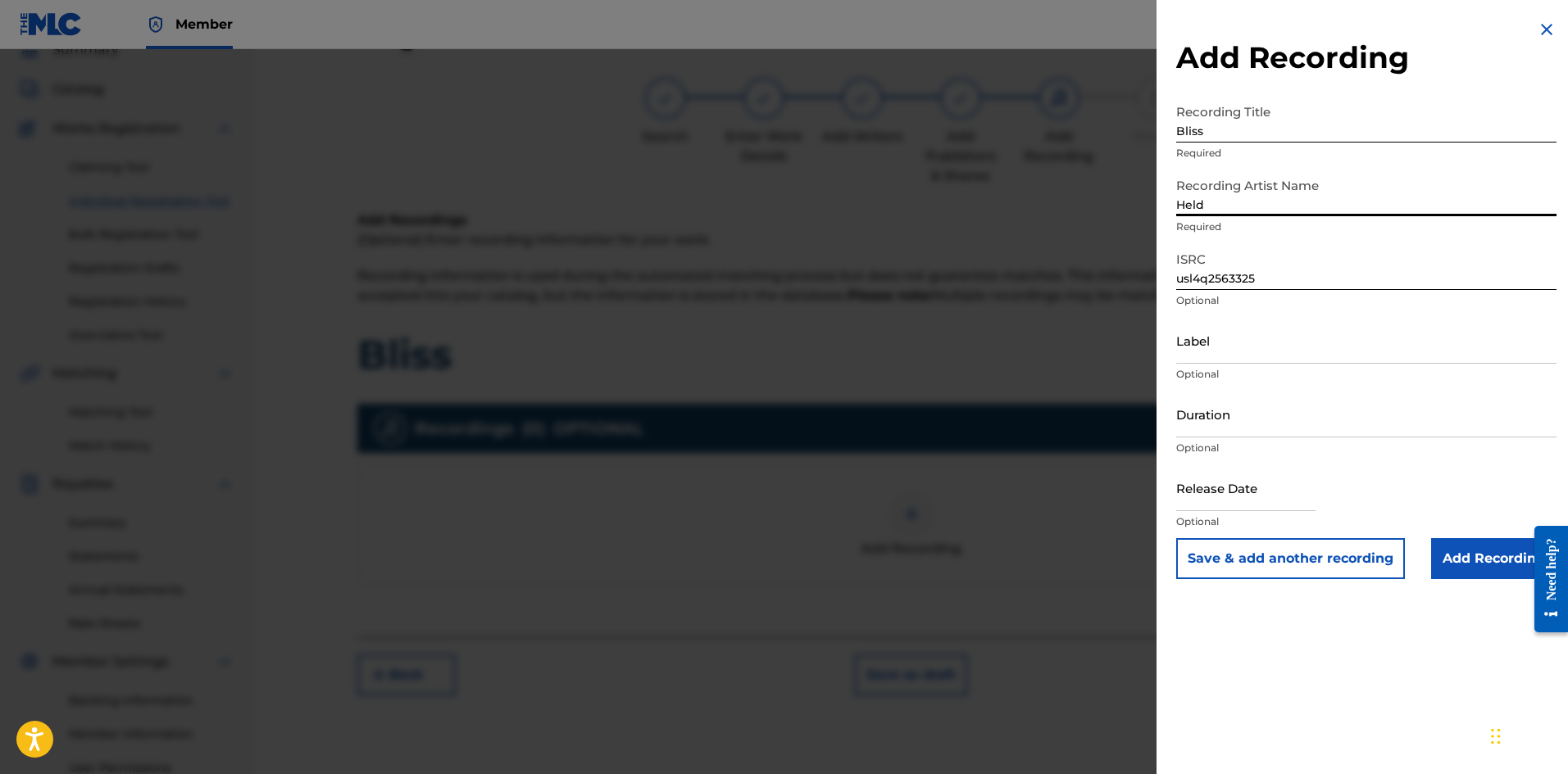
type input "Held"
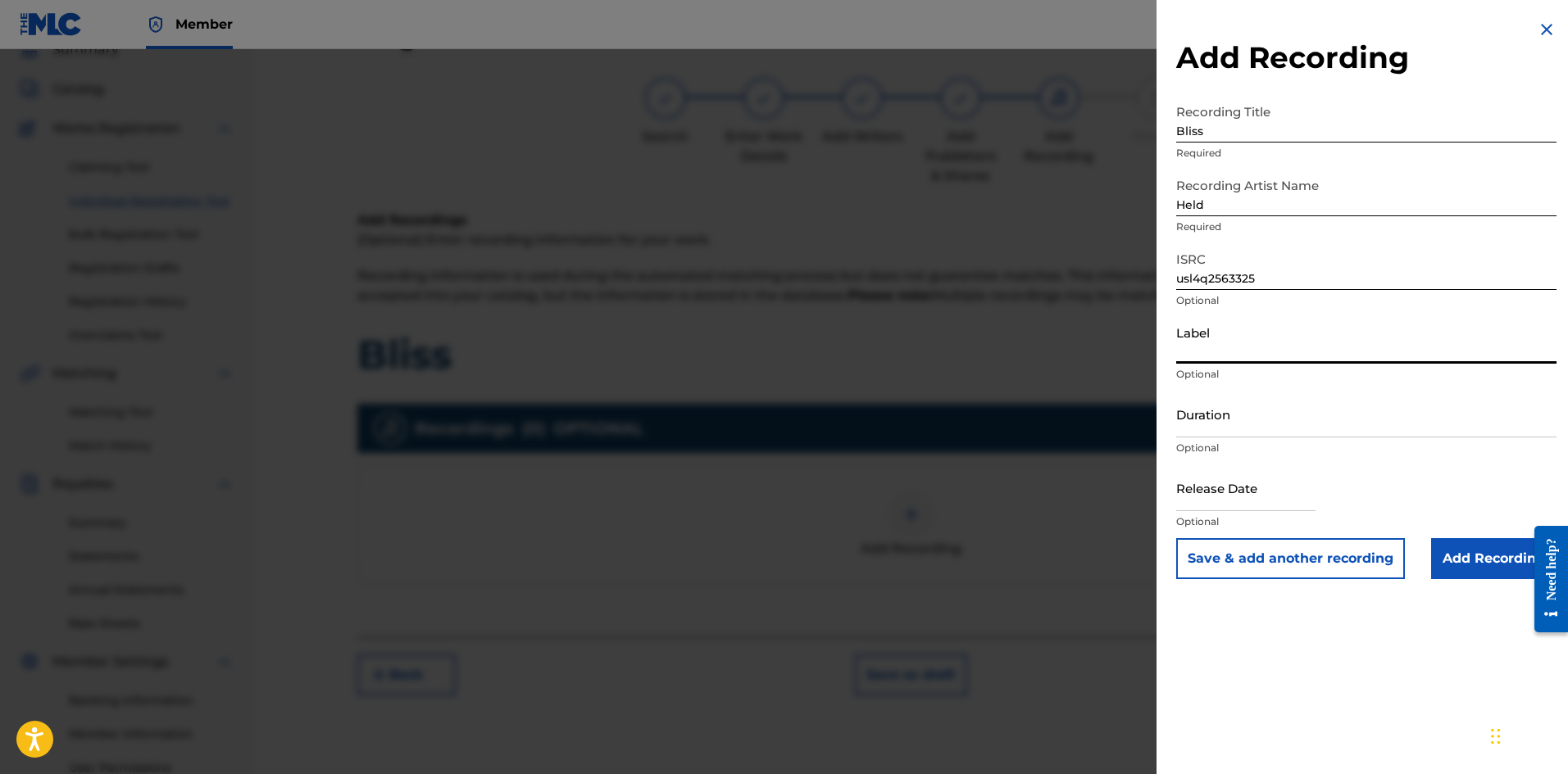
click at [1242, 353] on input "Label" at bounding box center [1366, 340] width 380 height 47
type input "Embassy of Sound"
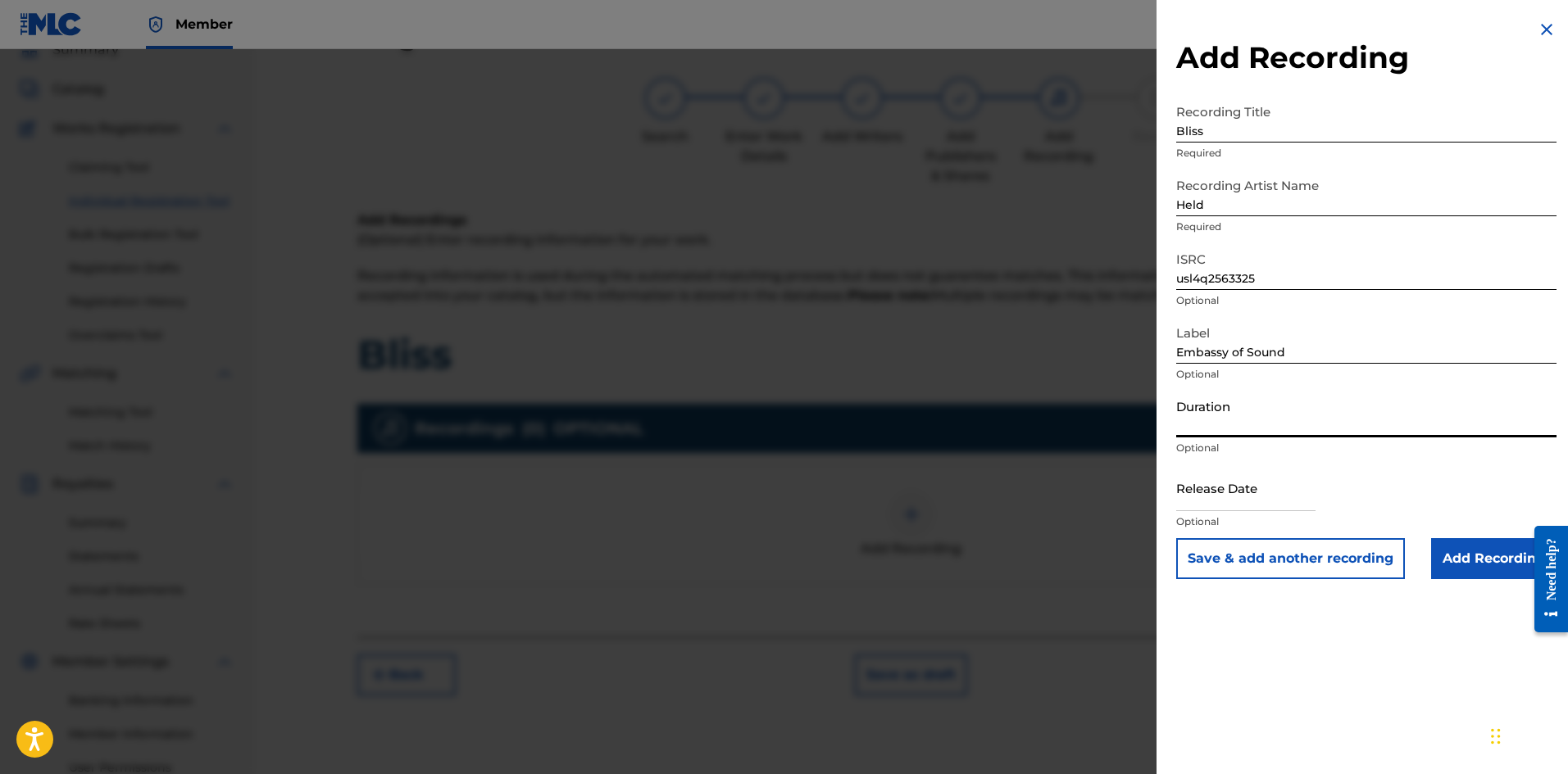
click at [1232, 417] on input "Duration" at bounding box center [1366, 414] width 380 height 47
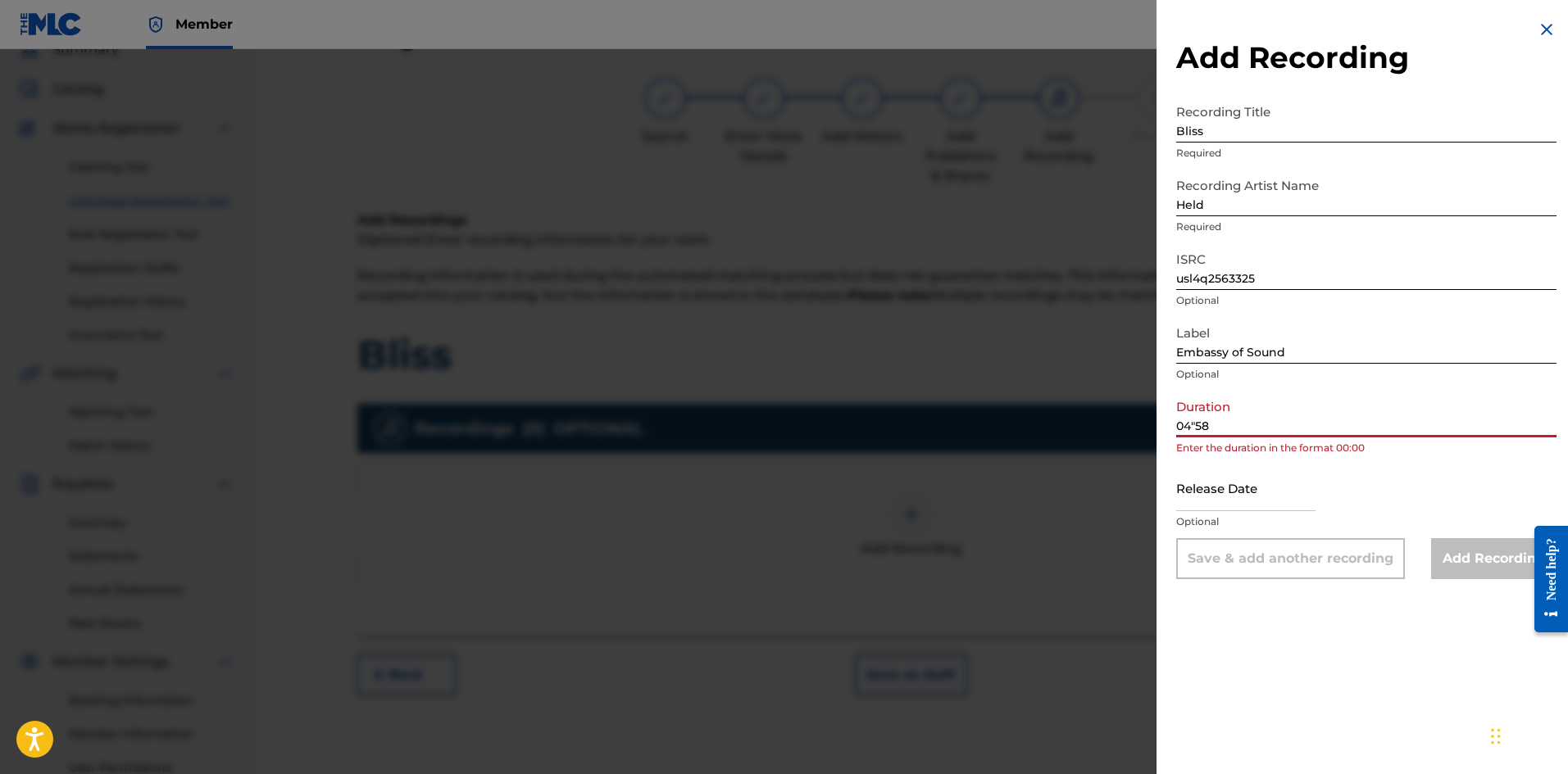
click at [1195, 426] on input "04"58" at bounding box center [1366, 414] width 380 height 47
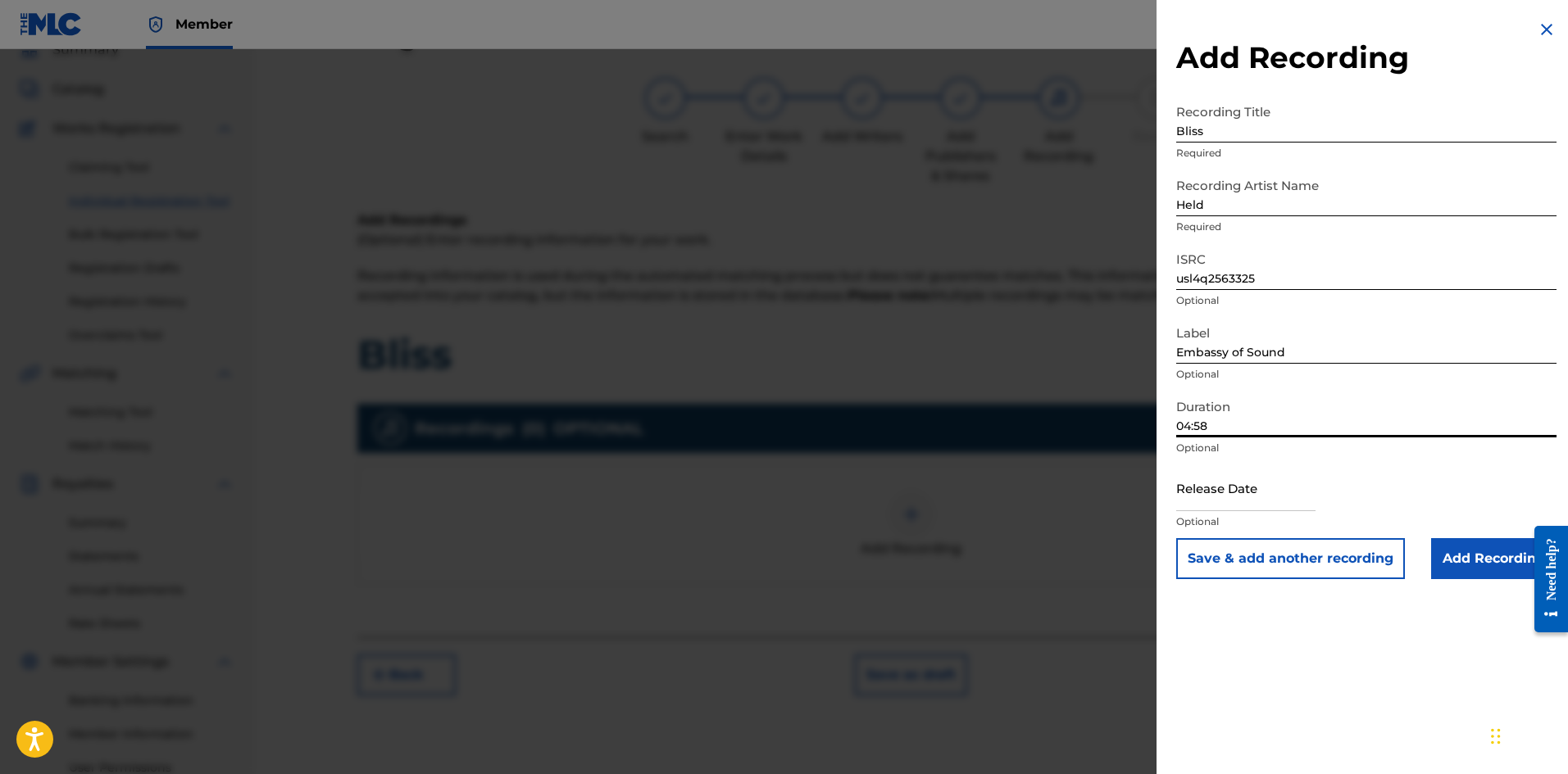
type input "04:58"
click at [1212, 499] on input "text" at bounding box center [1246, 488] width 140 height 47
select select "7"
select select "2025"
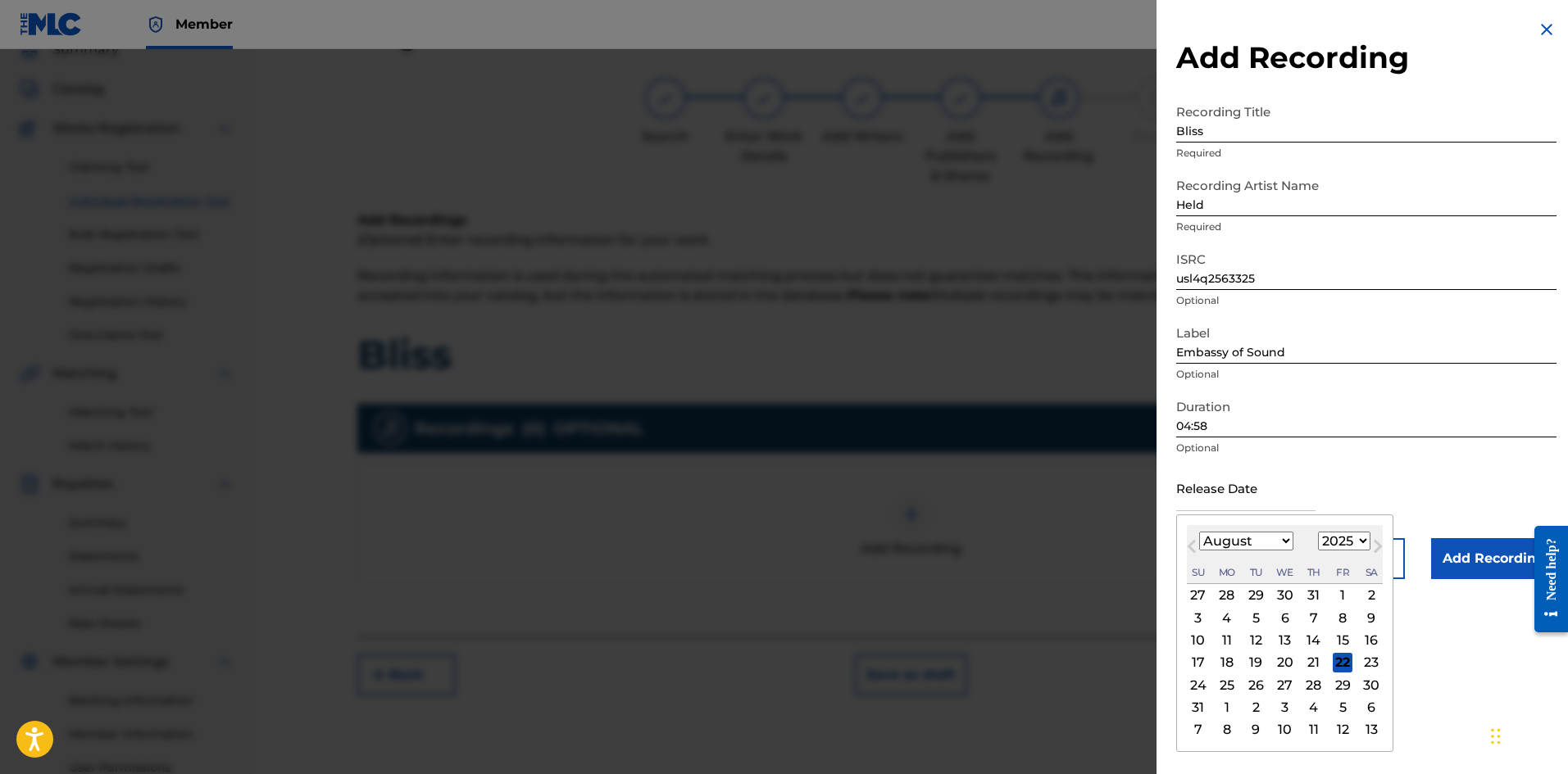
click at [1202, 492] on input "text" at bounding box center [1246, 488] width 140 height 47
click at [1293, 686] on div "27" at bounding box center [1285, 685] width 20 height 20
type input "[DATE]"
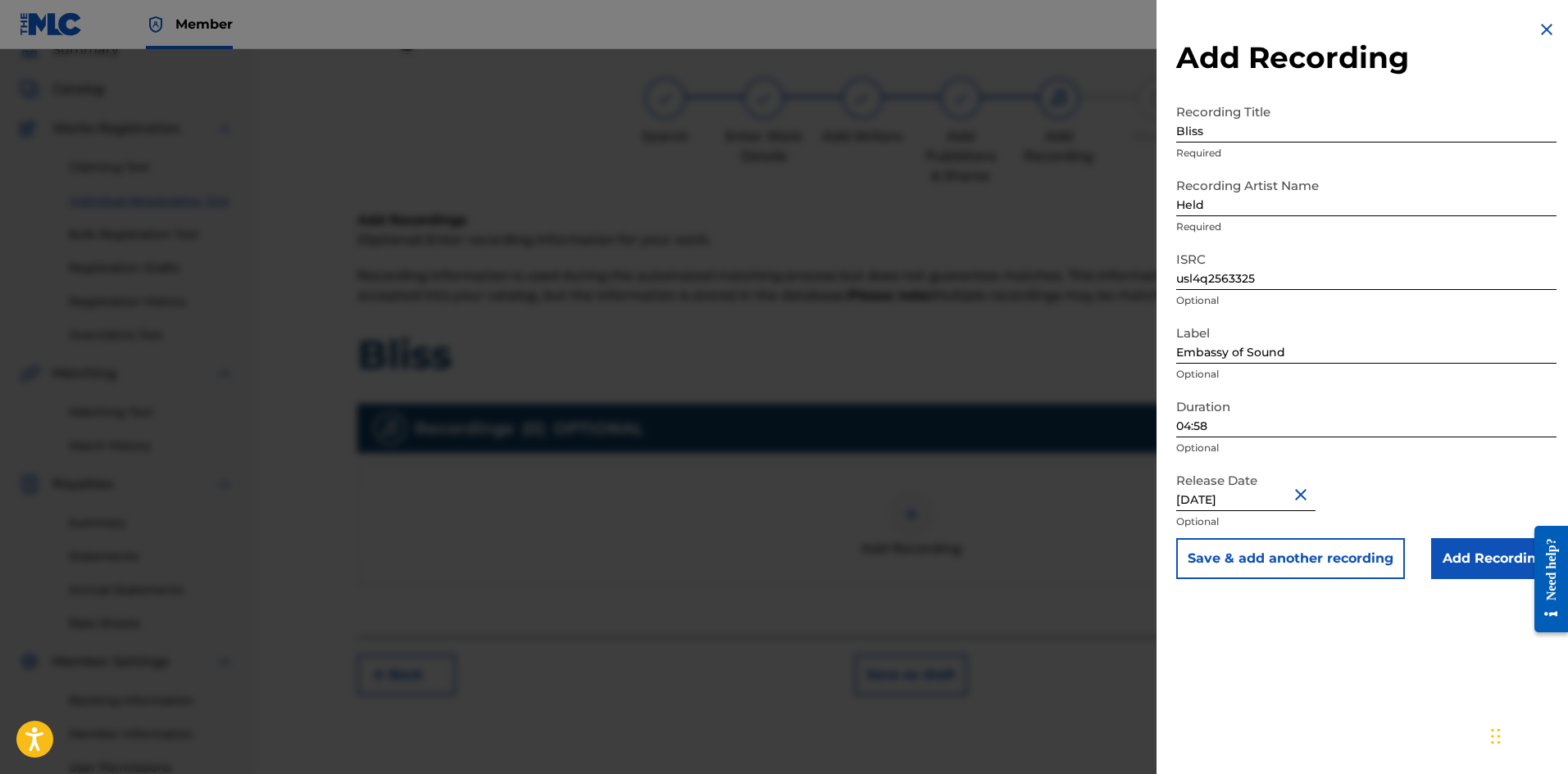
click at [1245, 496] on input "[DATE]" at bounding box center [1246, 488] width 140 height 47
select select "7"
select select "2025"
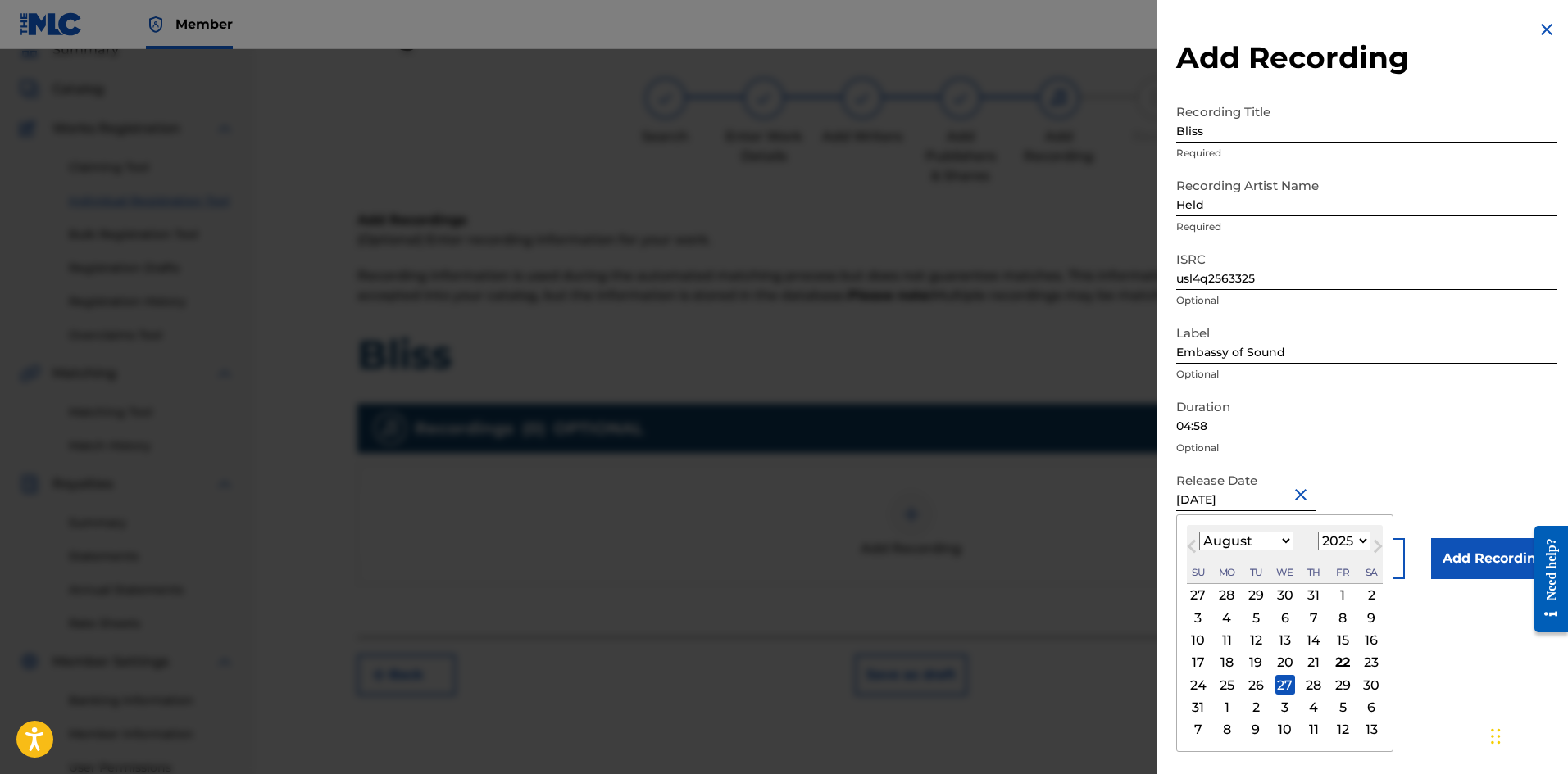
click at [1342, 655] on div "22" at bounding box center [1342, 662] width 20 height 20
type input "[DATE]"
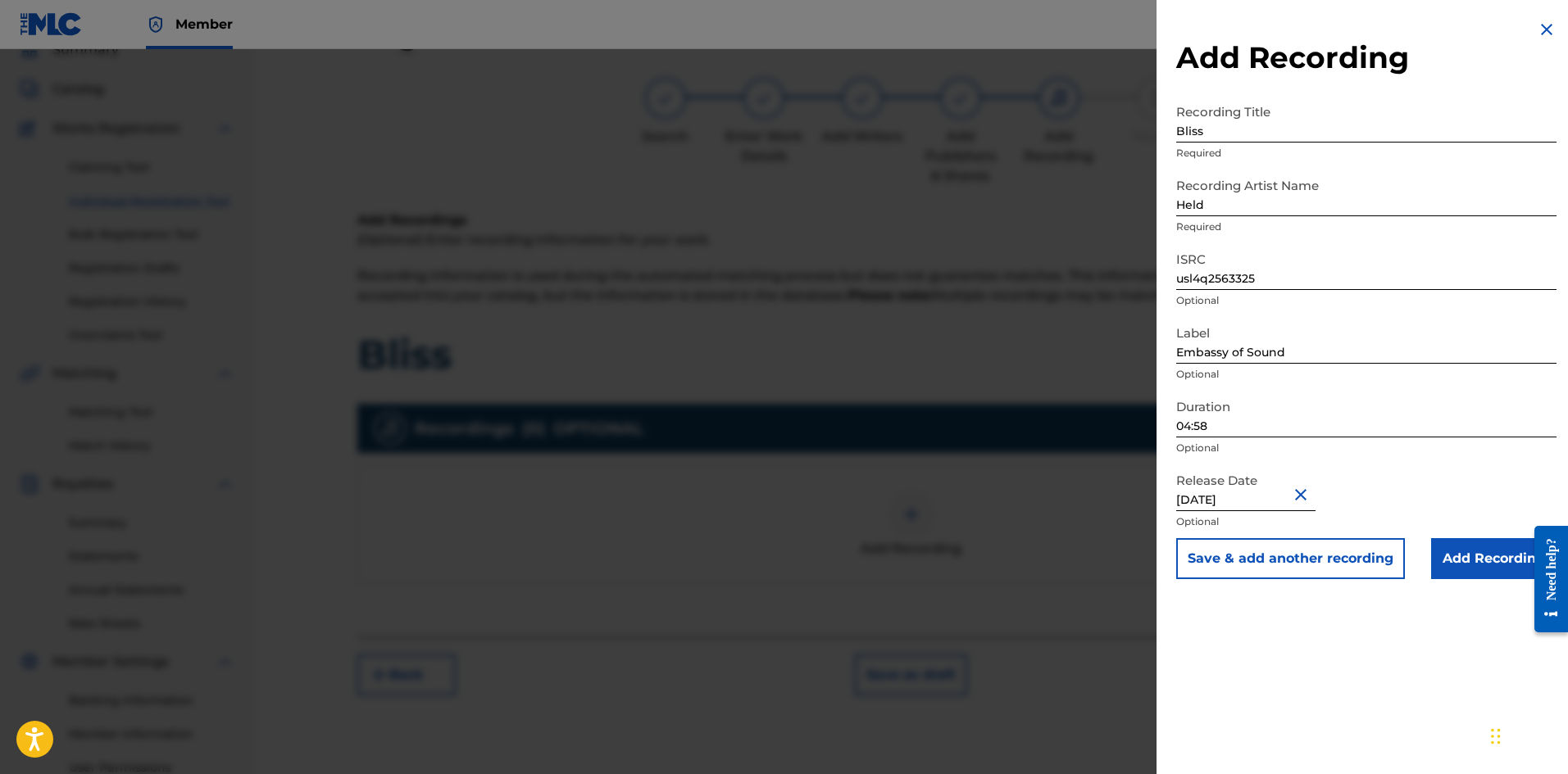
click at [1459, 554] on input "Add Recording" at bounding box center [1493, 559] width 126 height 41
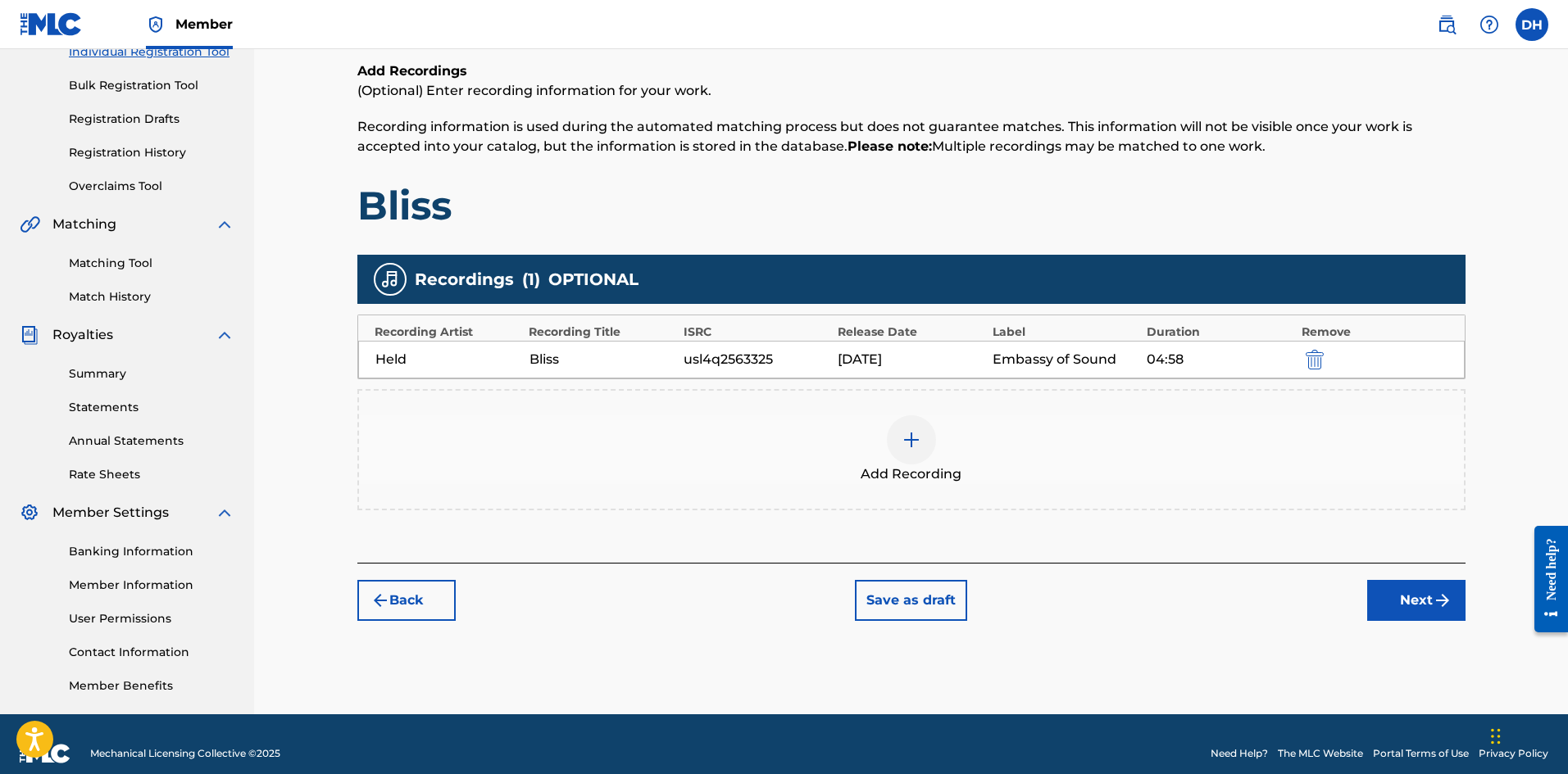
scroll to position [238, 0]
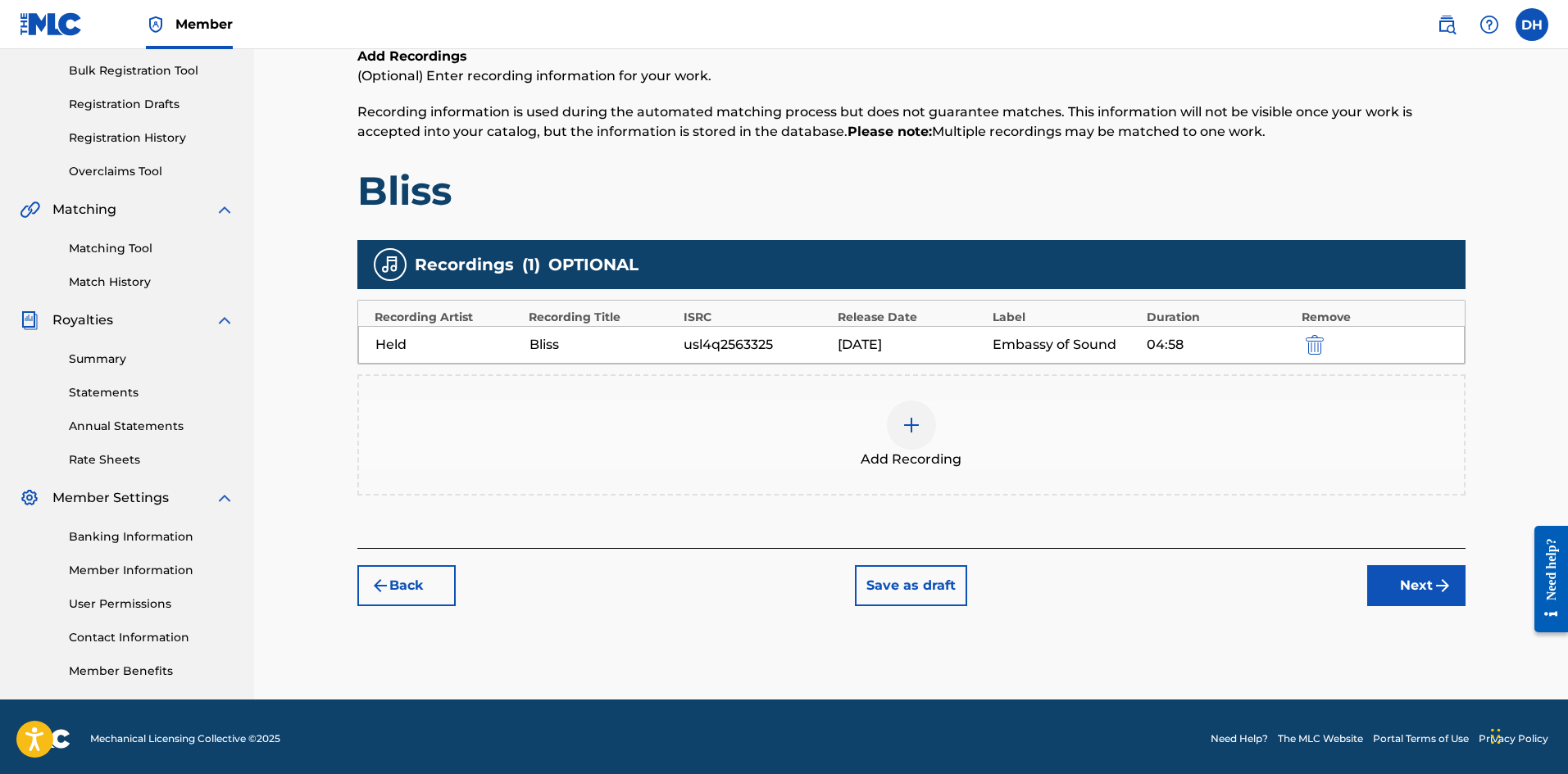
click at [1421, 592] on button "Next" at bounding box center [1416, 586] width 99 height 41
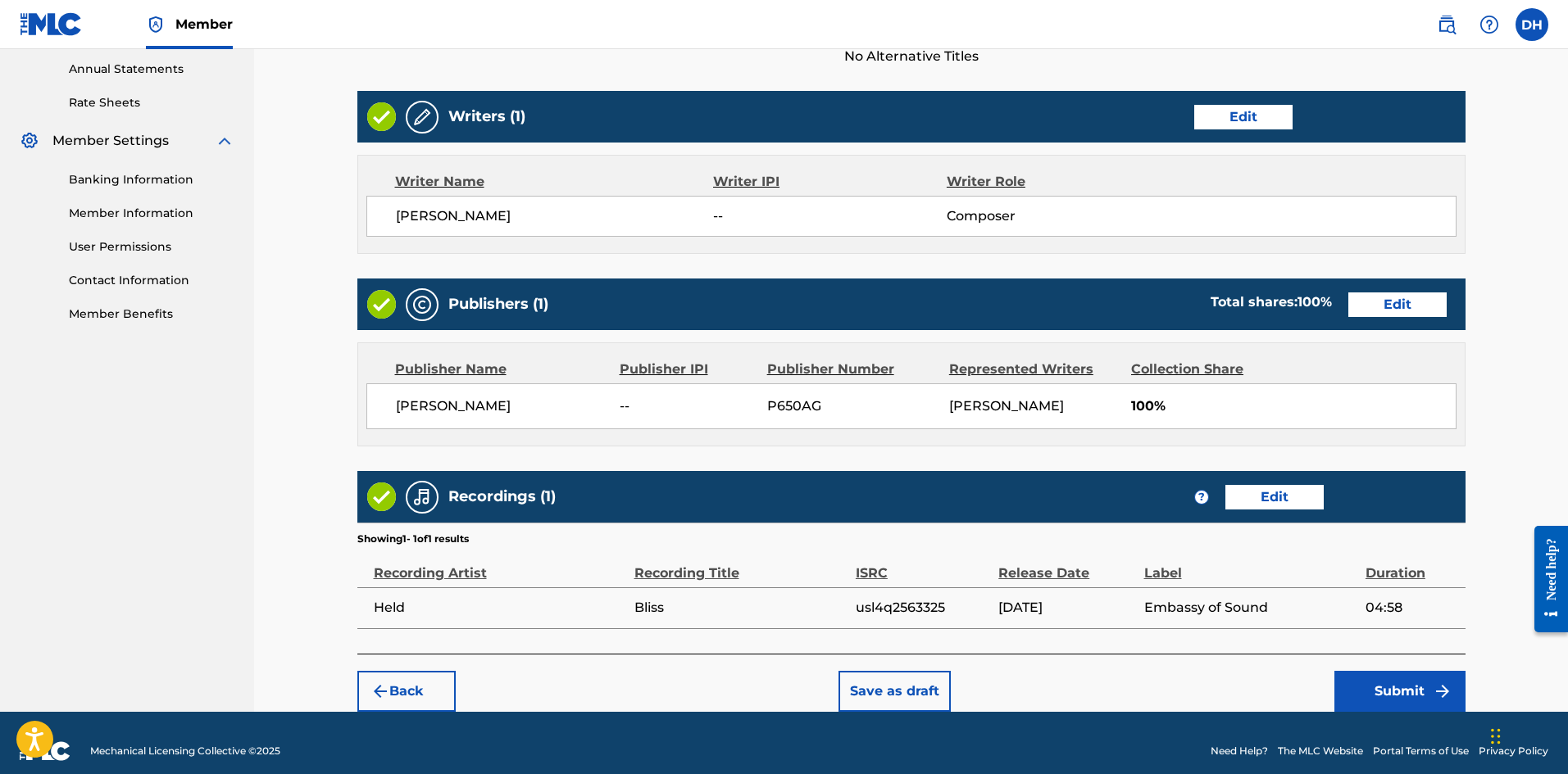
scroll to position [611, 0]
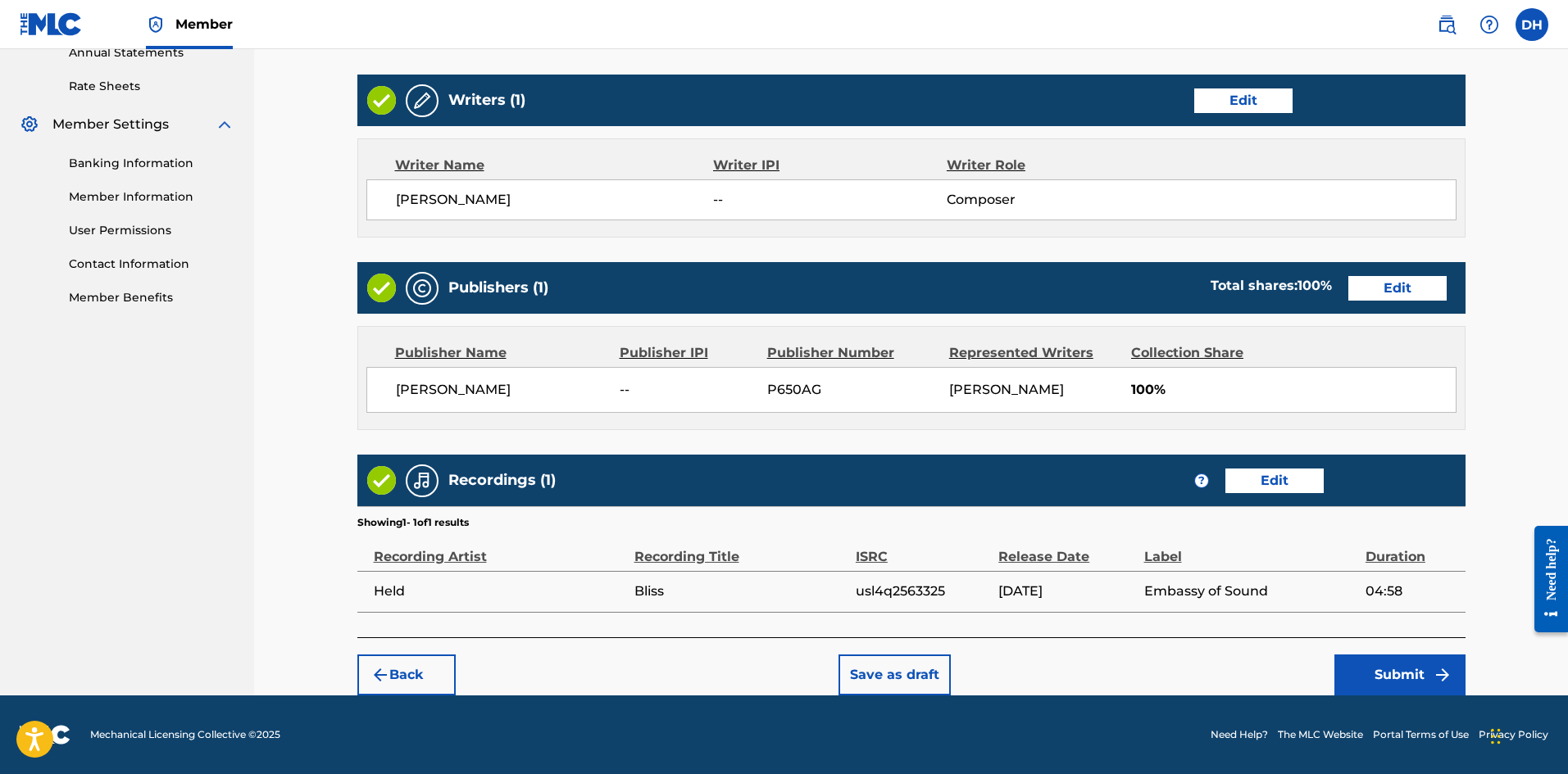
click at [1384, 671] on button "Submit" at bounding box center [1399, 675] width 131 height 41
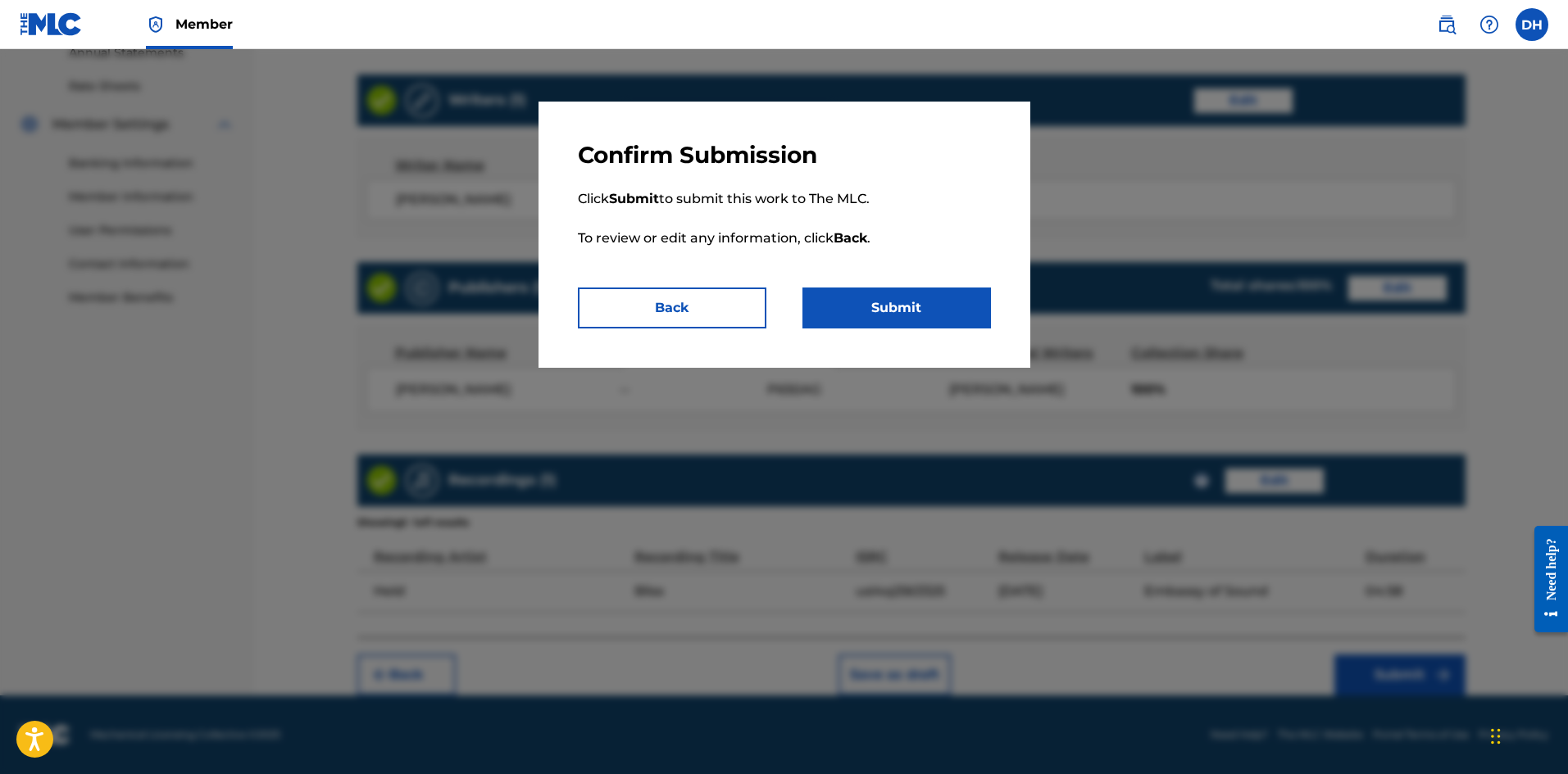
click at [894, 310] on button "Submit" at bounding box center [896, 308] width 188 height 41
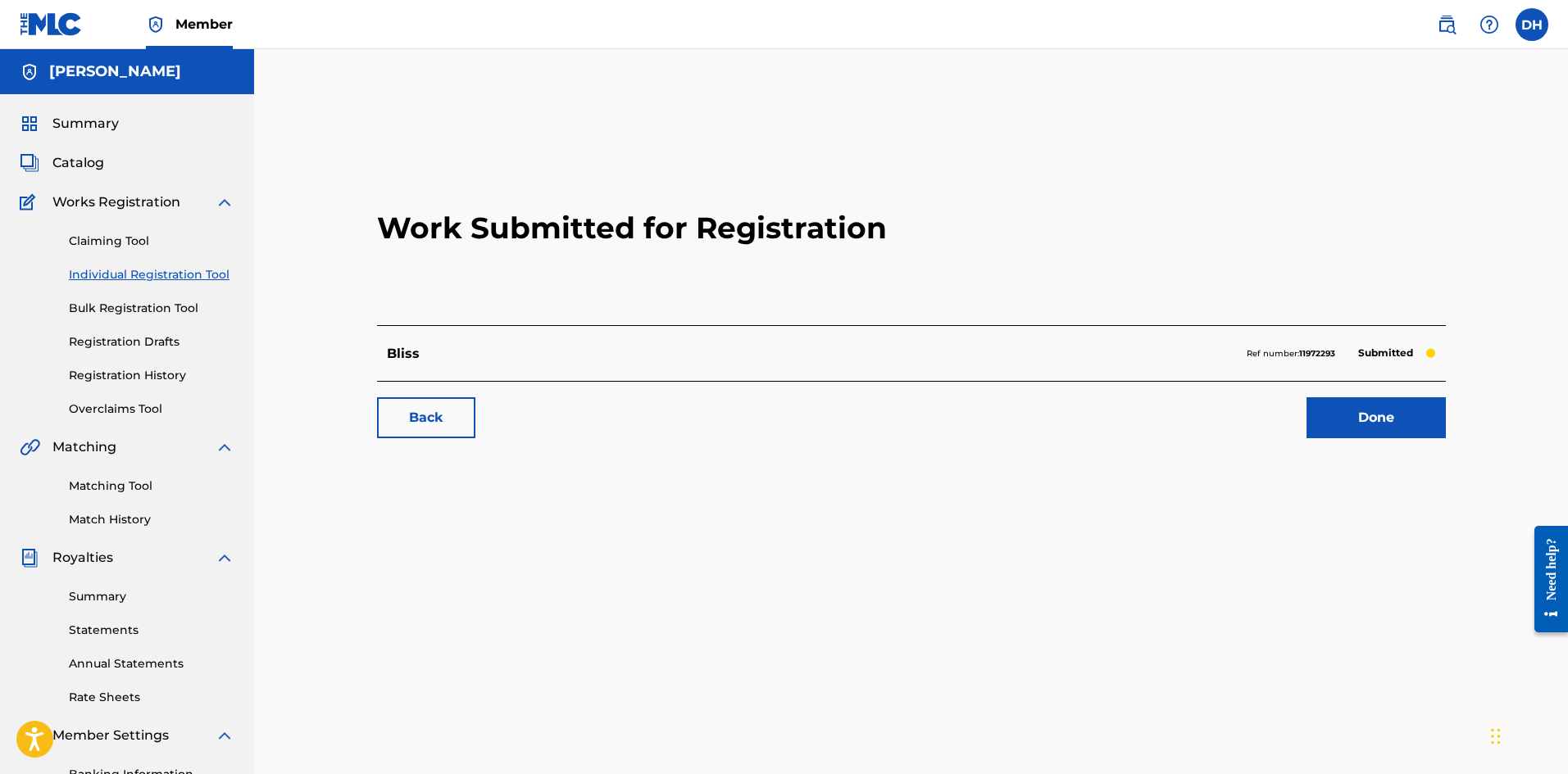
click at [107, 602] on link "Summary" at bounding box center [152, 597] width 166 height 17
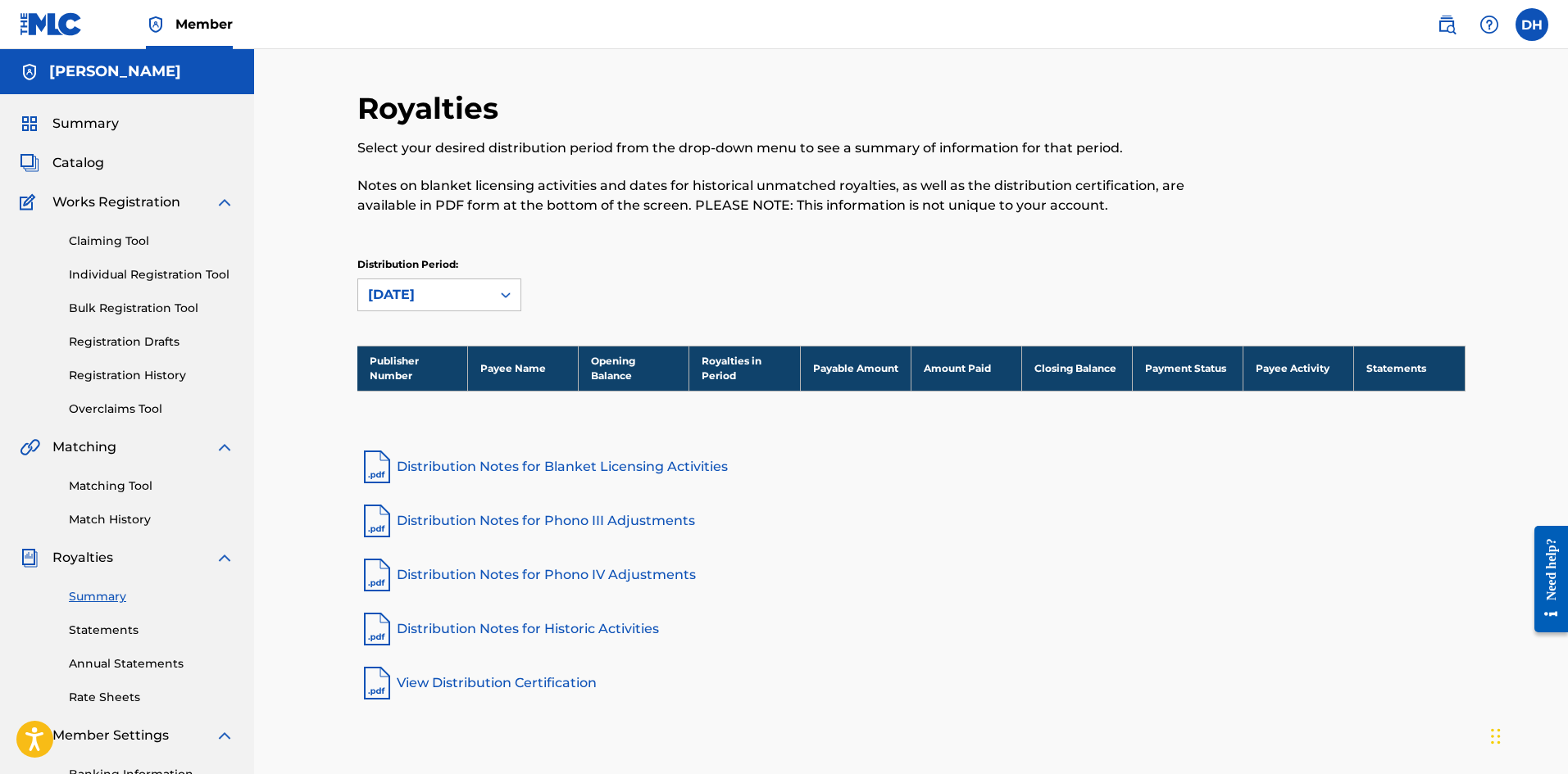
scroll to position [82, 0]
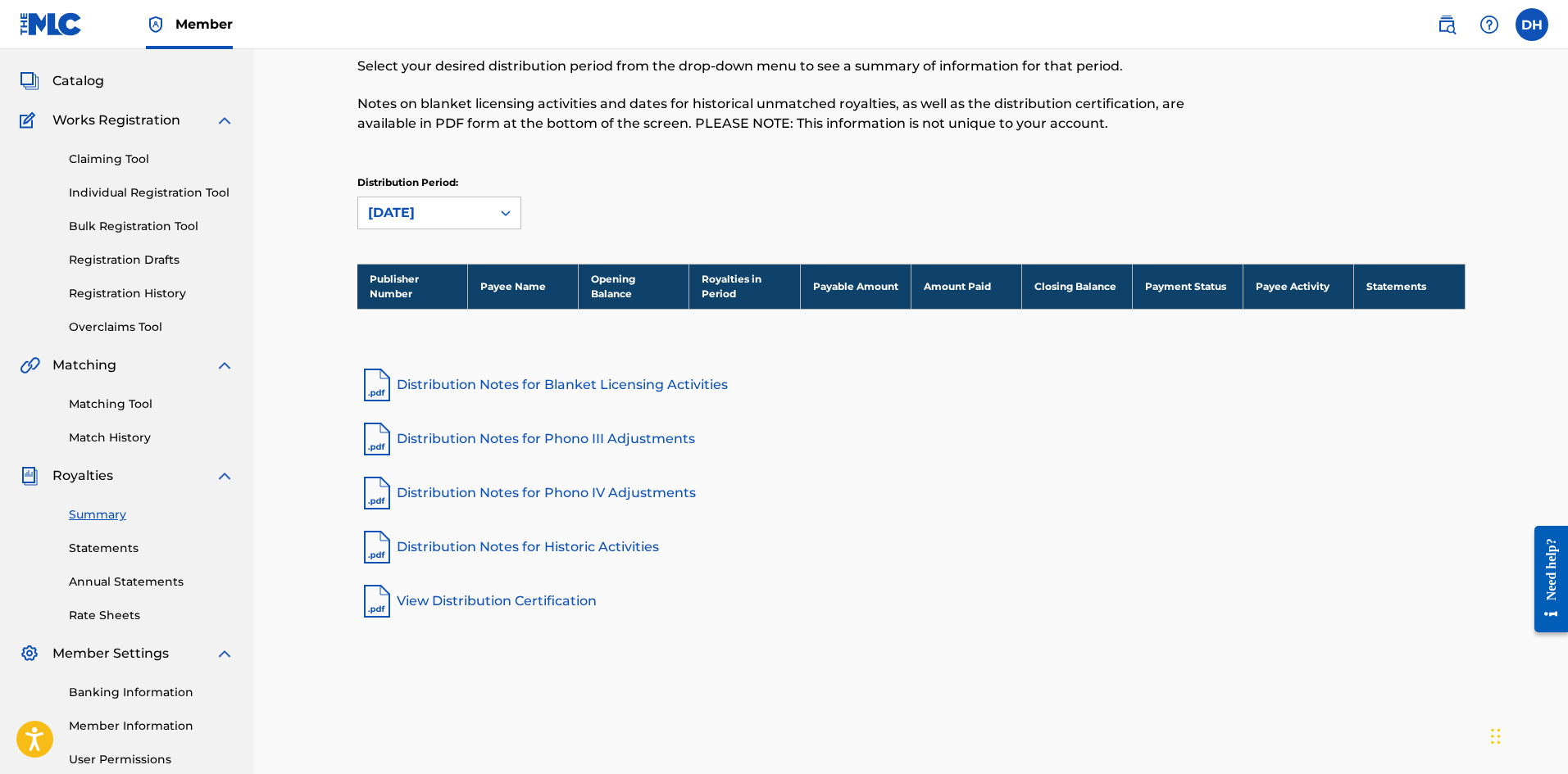
click at [116, 441] on link "Match History" at bounding box center [152, 438] width 166 height 17
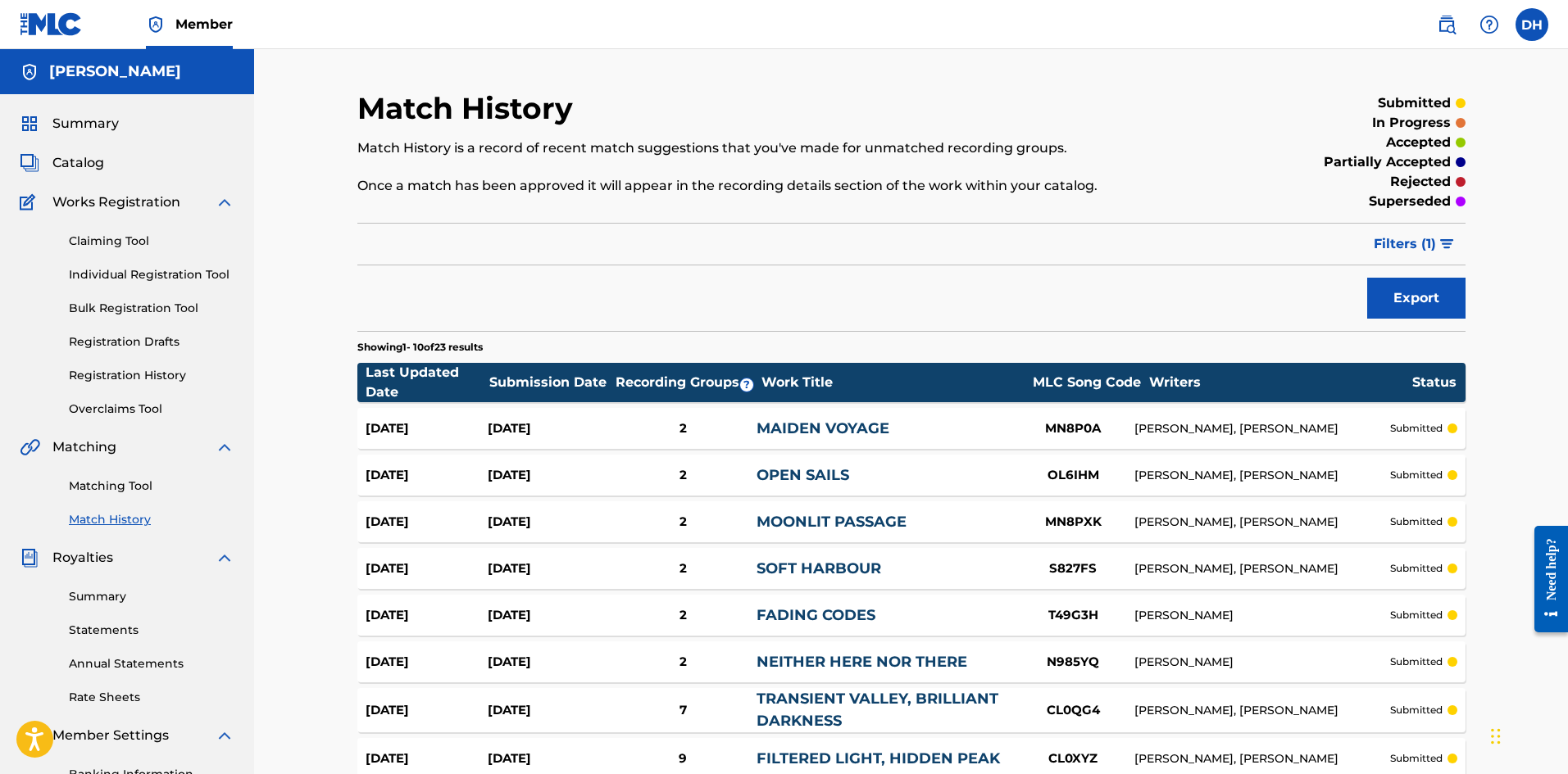
click at [1435, 248] on span "Filters ( 1 )" at bounding box center [1404, 244] width 62 height 20
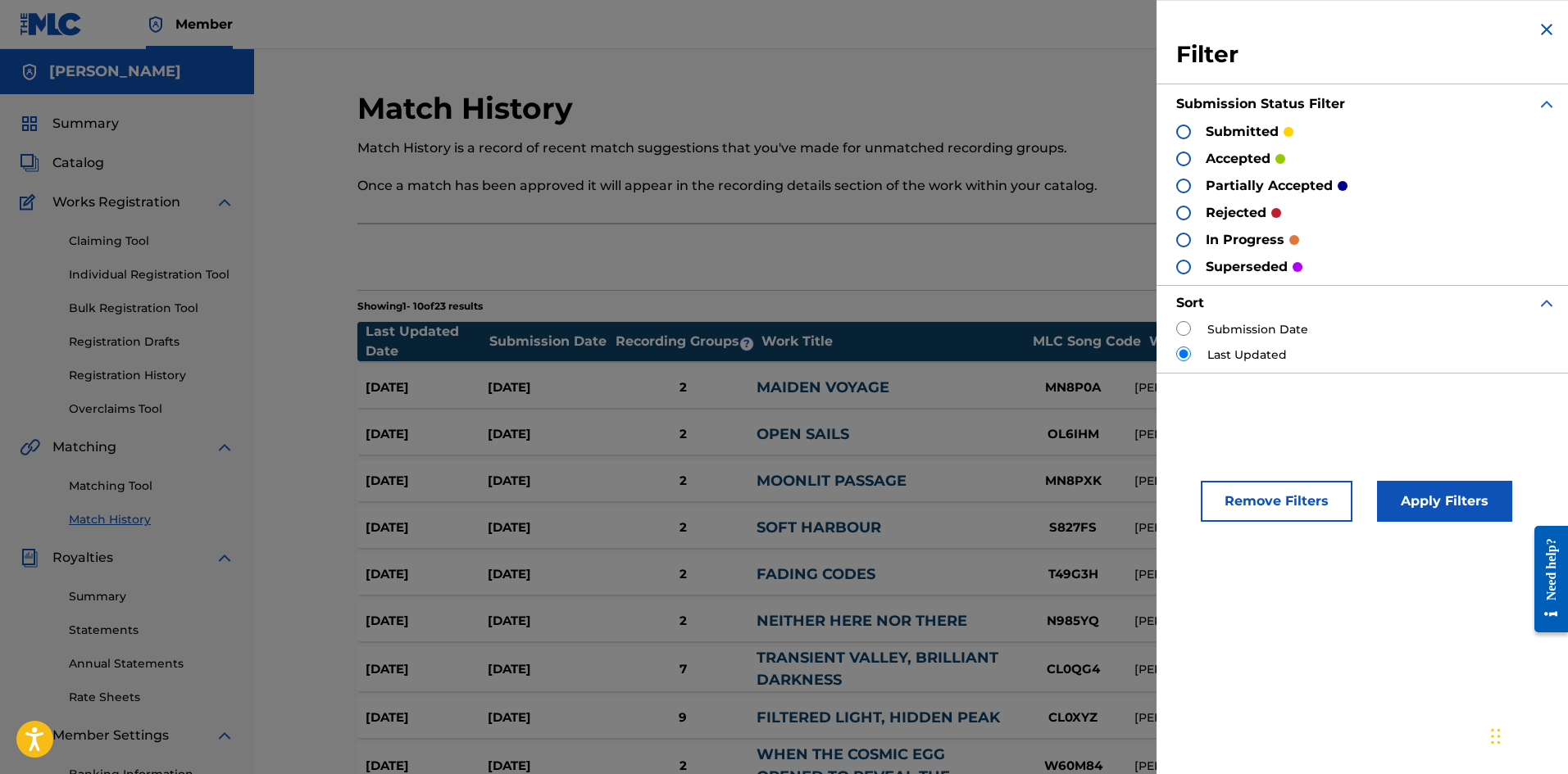
click at [1186, 160] on div at bounding box center [1183, 159] width 15 height 15
click at [1440, 506] on button "Apply Filters" at bounding box center [1444, 501] width 135 height 41
